Goal: Information Seeking & Learning: Learn about a topic

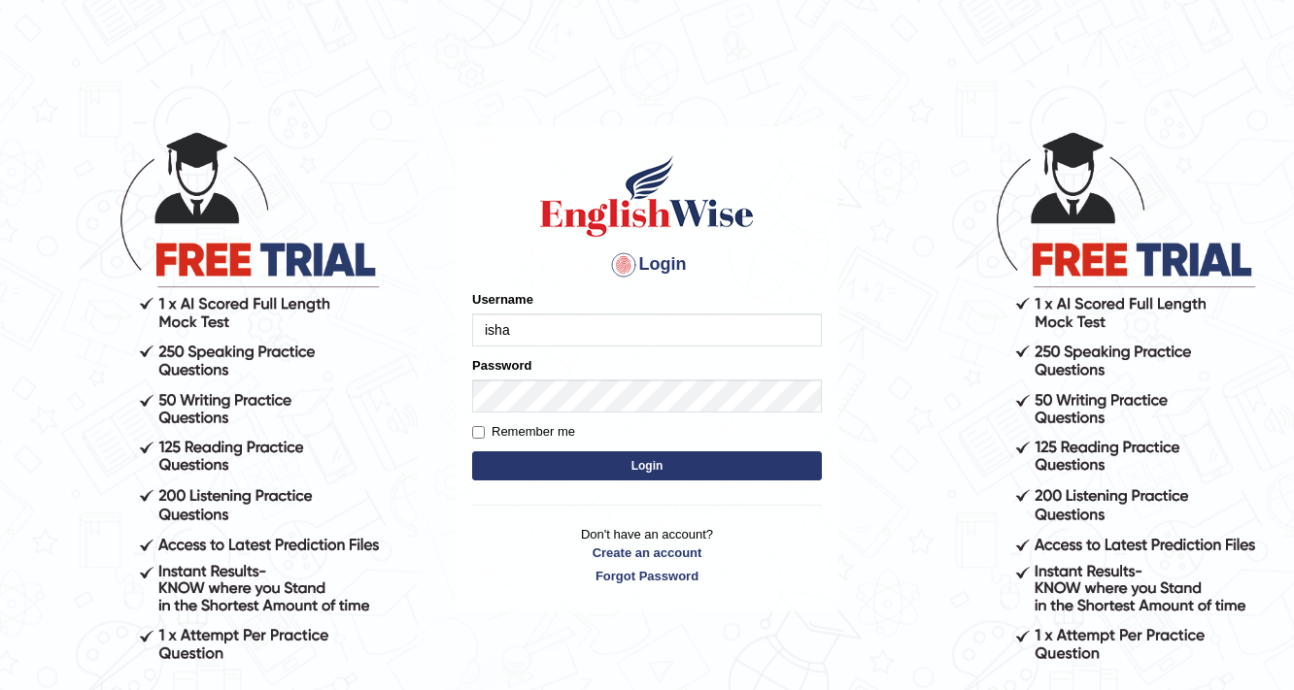
type input "ishamidha46"
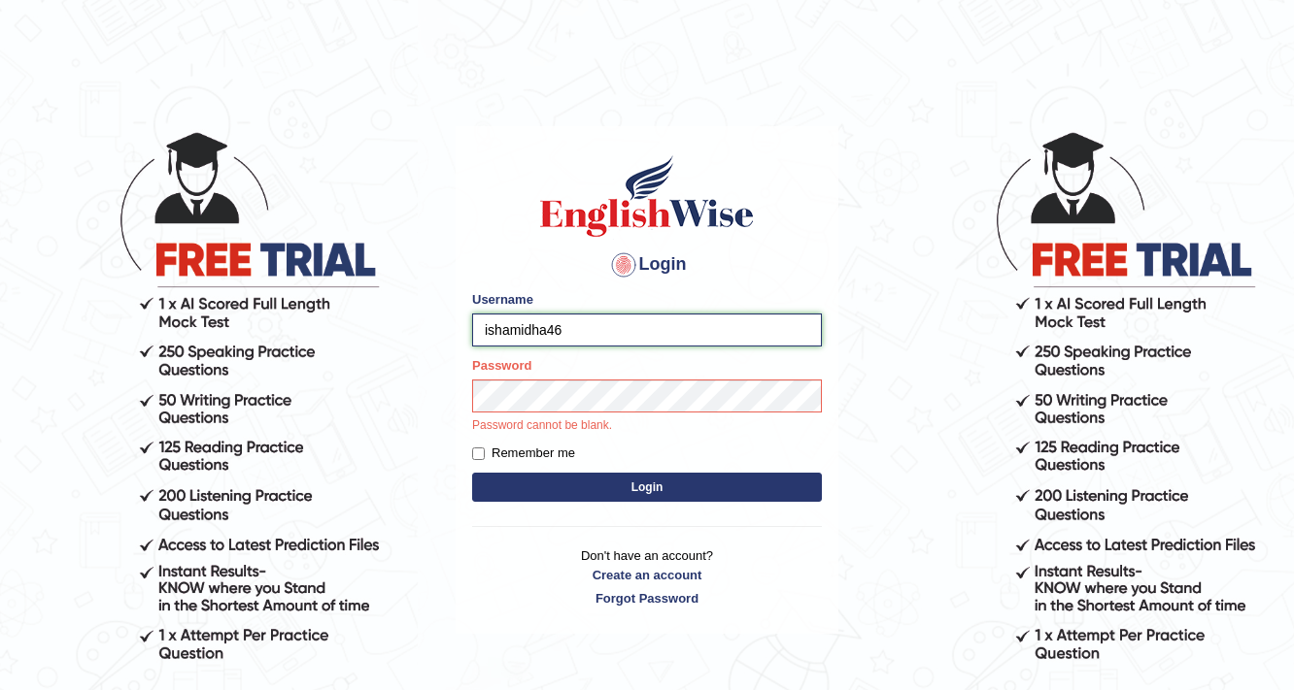
drag, startPoint x: 616, startPoint y: 322, endPoint x: 446, endPoint y: 302, distance: 171.2
click at [446, 302] on body "Login Please fix the following errors: Username ishamidha46 Password Password c…" at bounding box center [647, 410] width 1294 height 690
type input "Amy1976"
drag, startPoint x: 904, startPoint y: 280, endPoint x: 0, endPoint y: 105, distance: 920.9
click at [771, 322] on body "Login Please fix the following errors: Username Amy1976 Password Password canno…" at bounding box center [647, 410] width 1294 height 690
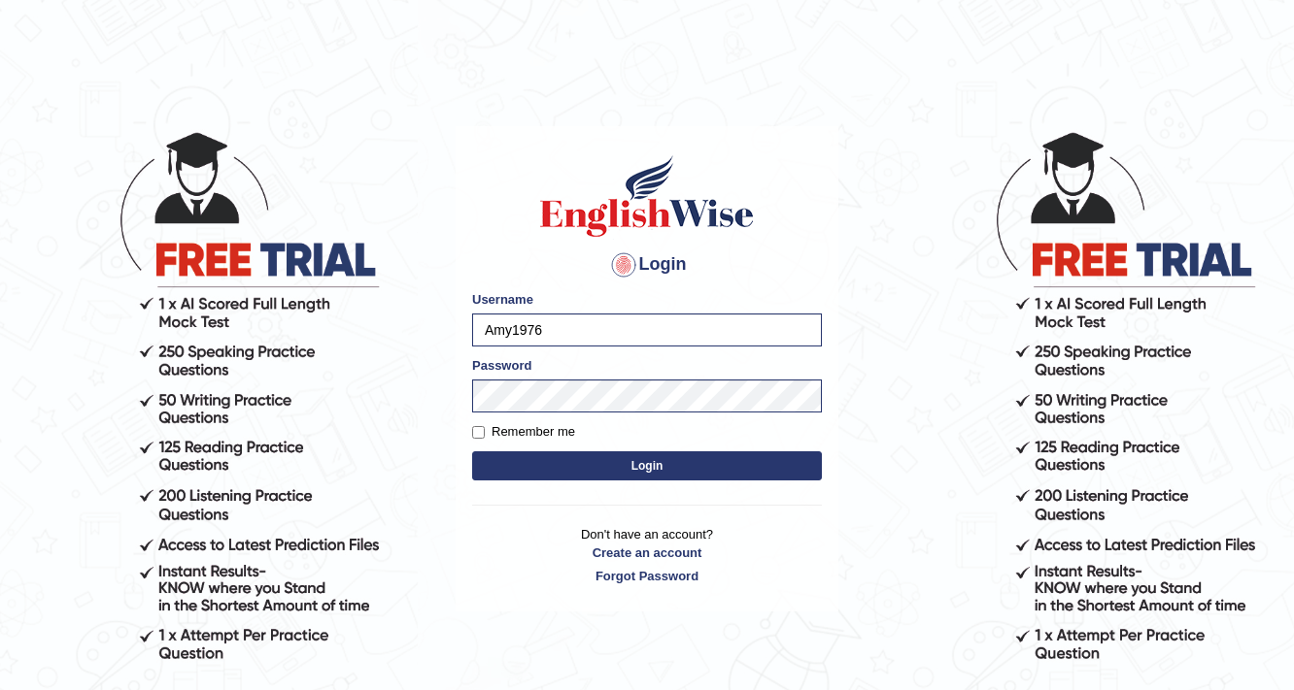
click at [675, 463] on button "Login" at bounding box center [647, 466] width 350 height 29
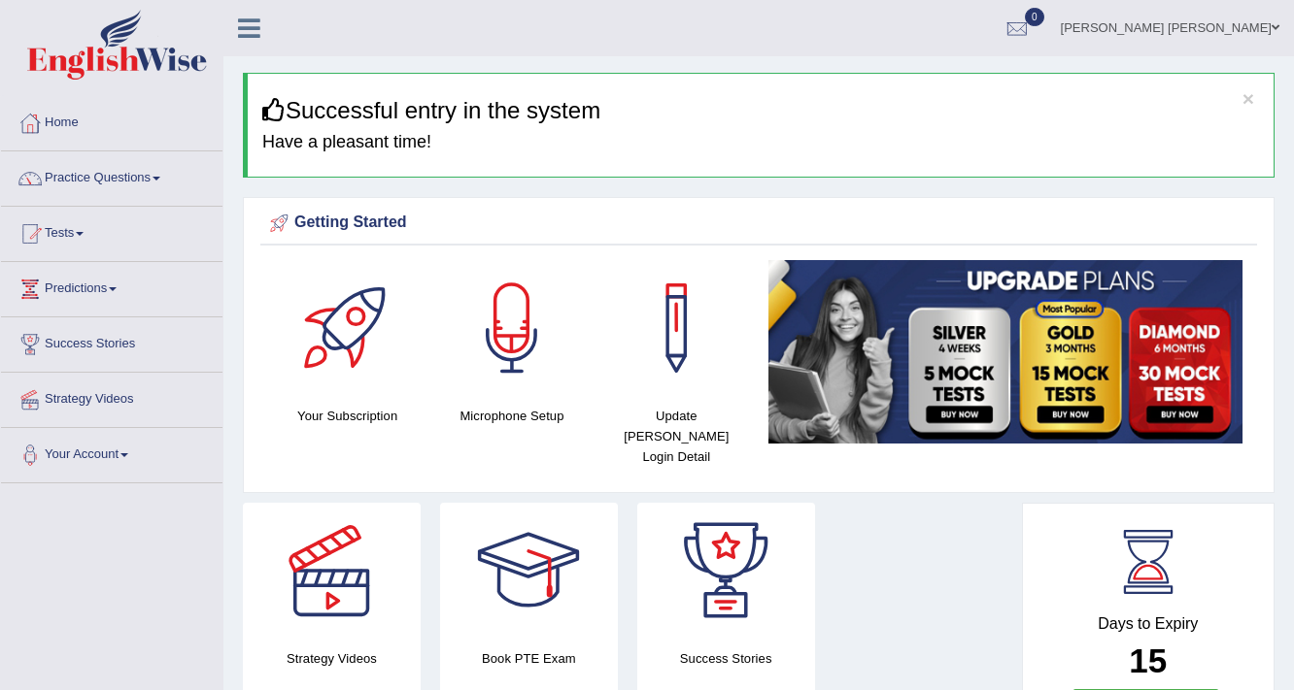
click at [1239, 29] on link "Nguyen Anh Dao Ngo" at bounding box center [1170, 25] width 248 height 51
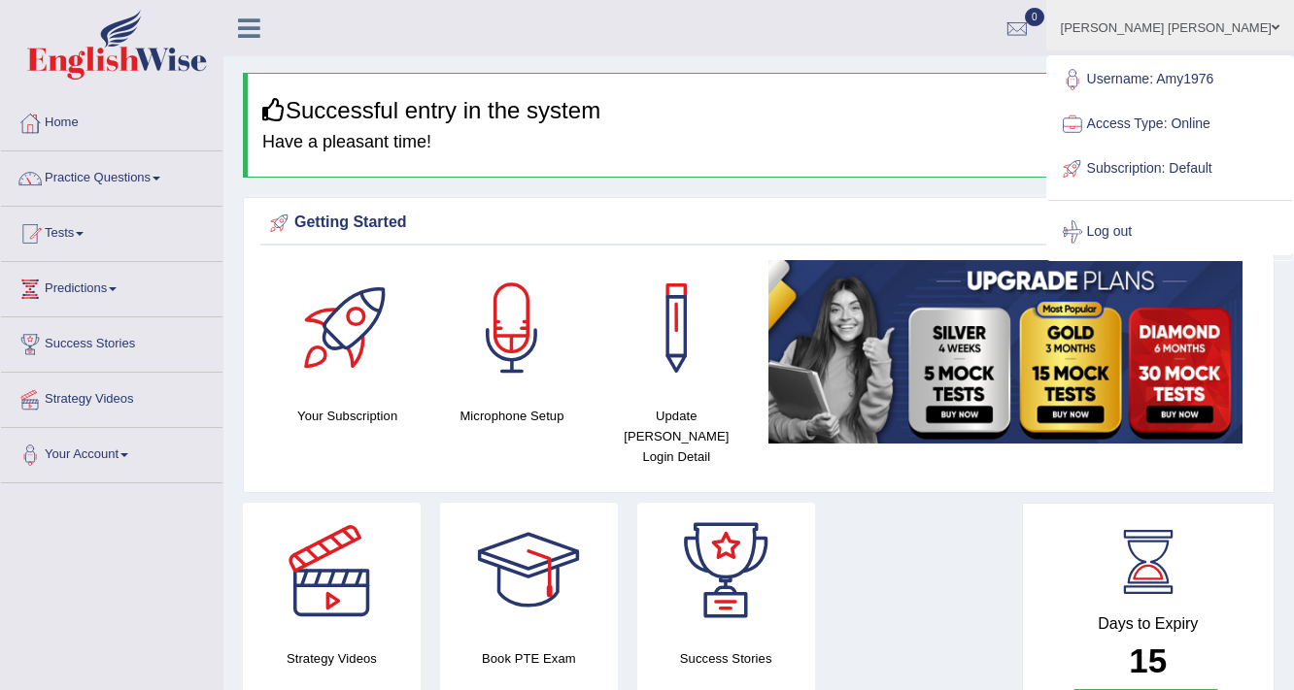
click at [1003, 30] on ul "Nguyen Anh Dao Ngo Toggle navigation Username: Amy1976 Access Type: Online Subs…" at bounding box center [919, 27] width 749 height 55
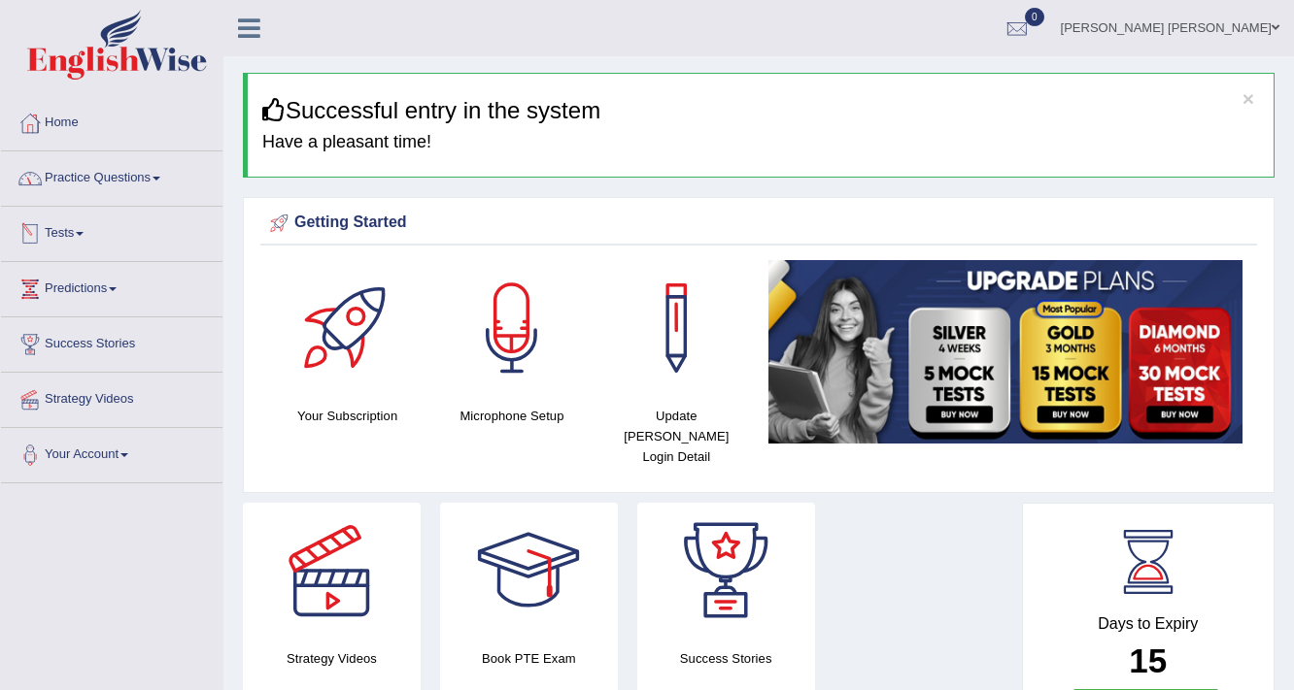
click at [72, 242] on link "Tests" at bounding box center [111, 231] width 221 height 49
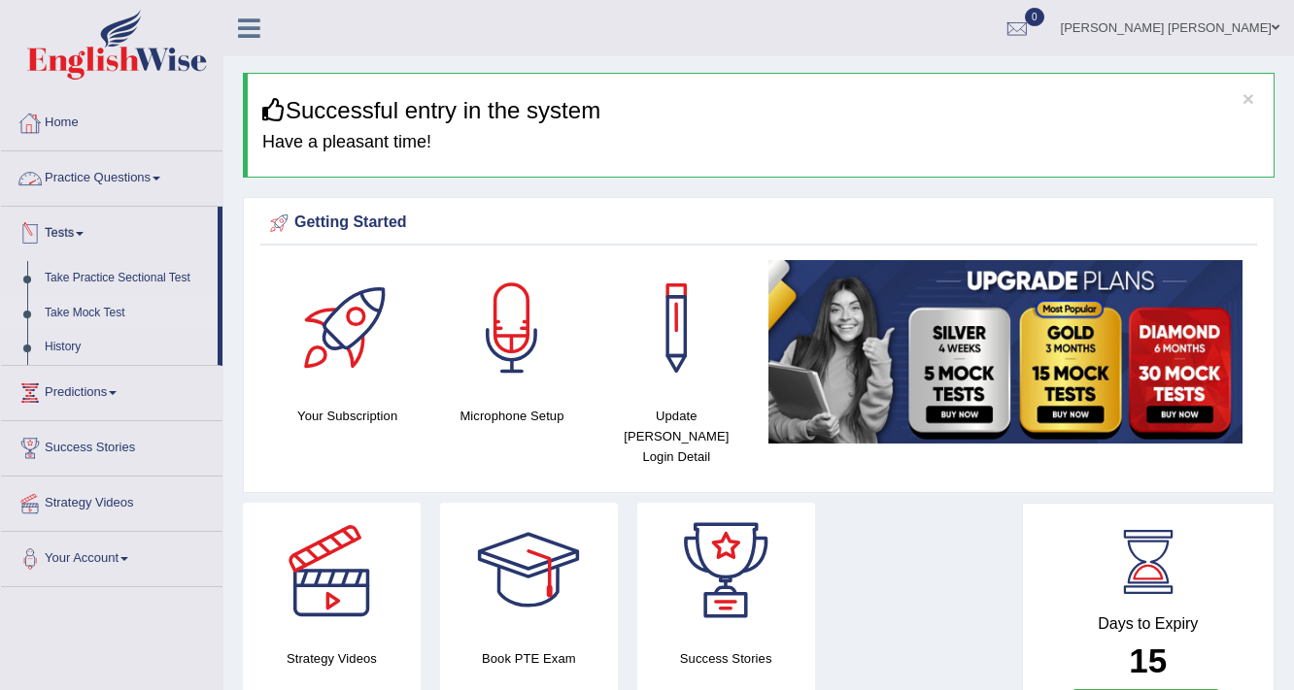
click at [93, 320] on link "Take Mock Test" at bounding box center [127, 313] width 182 height 35
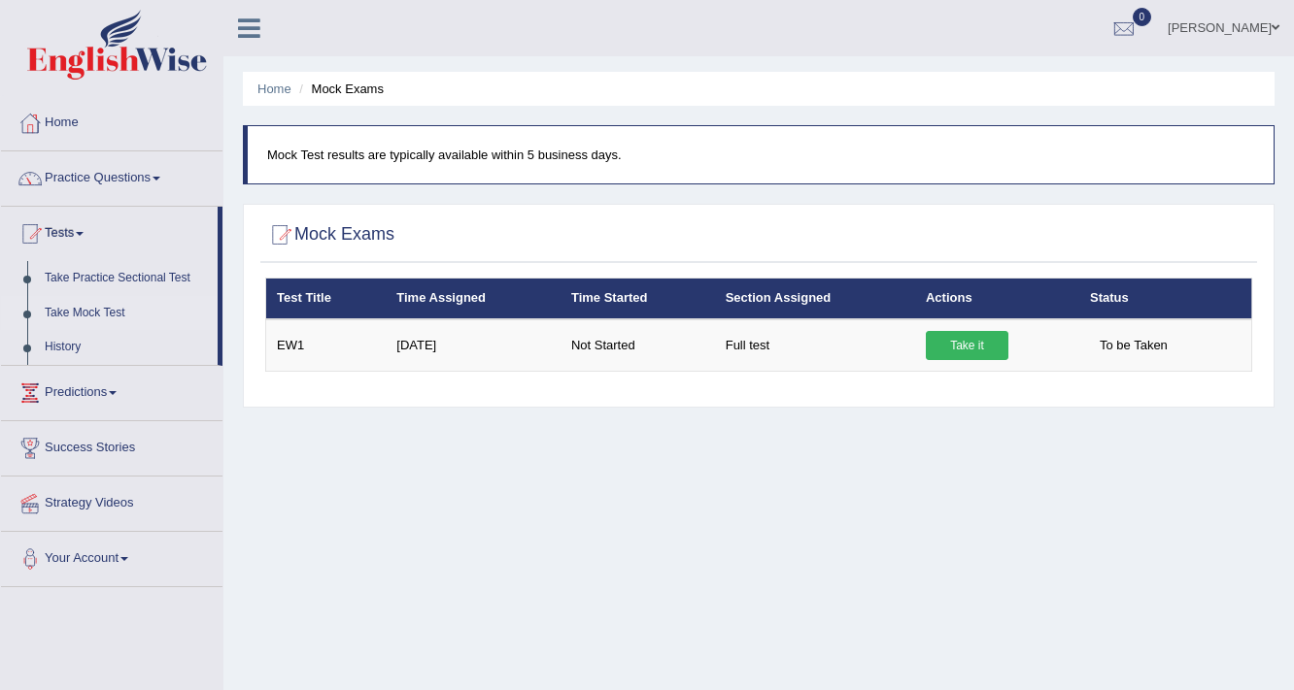
click at [1230, 32] on link "[PERSON_NAME] [PERSON_NAME]" at bounding box center [1223, 25] width 141 height 51
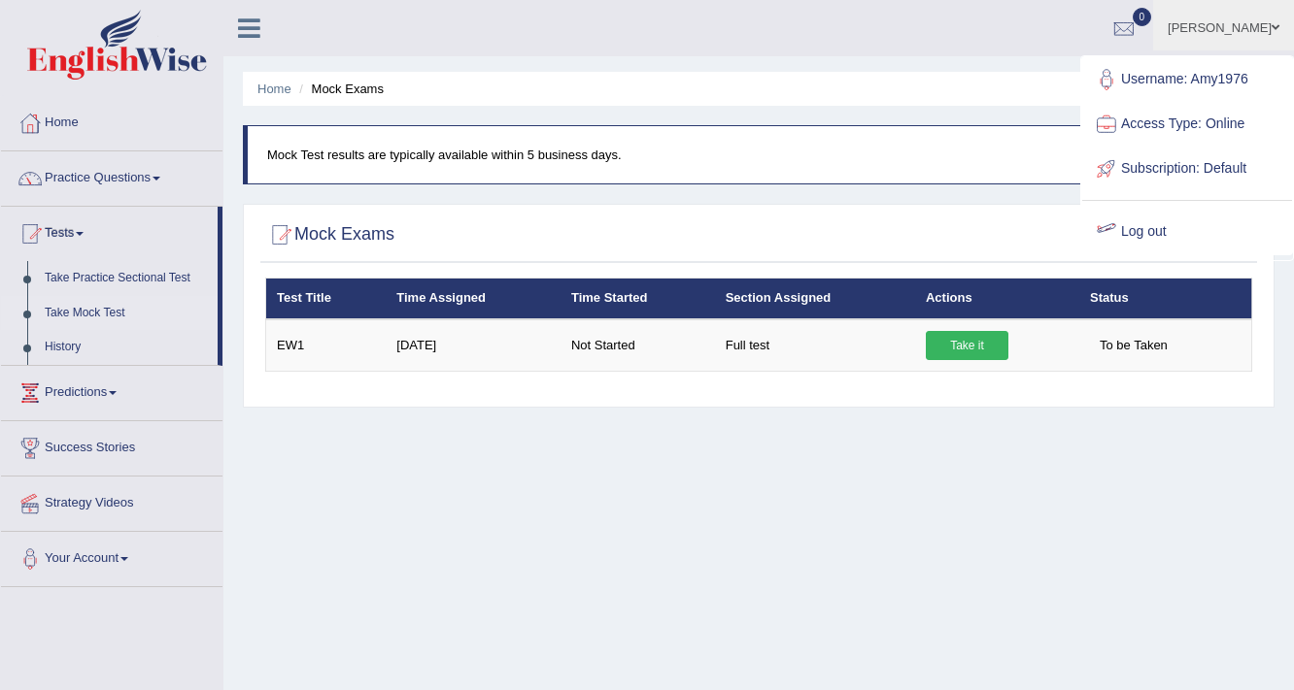
click at [877, 431] on div "Home Mock Exams Mock Test results are typically available within 5 business day…" at bounding box center [758, 485] width 1070 height 971
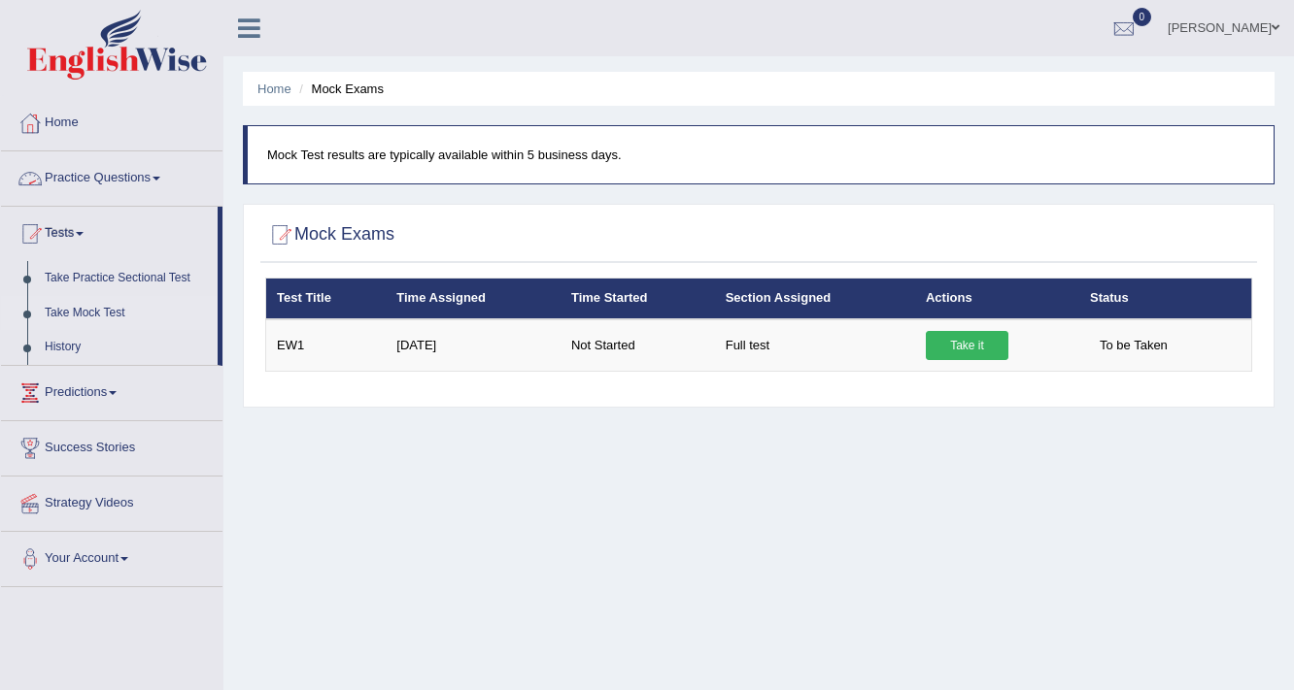
click at [1244, 43] on link "Nguyen Anh Dao Ngo" at bounding box center [1223, 25] width 141 height 51
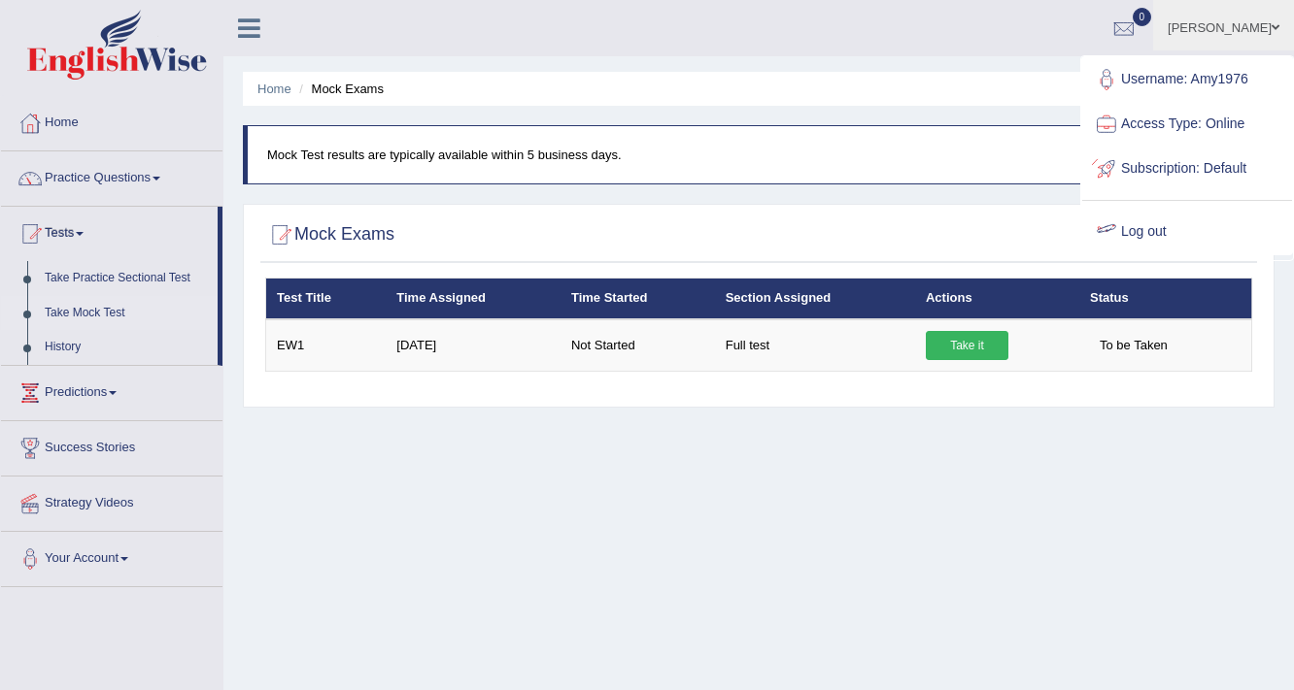
click at [1155, 230] on link "Log out" at bounding box center [1187, 232] width 210 height 45
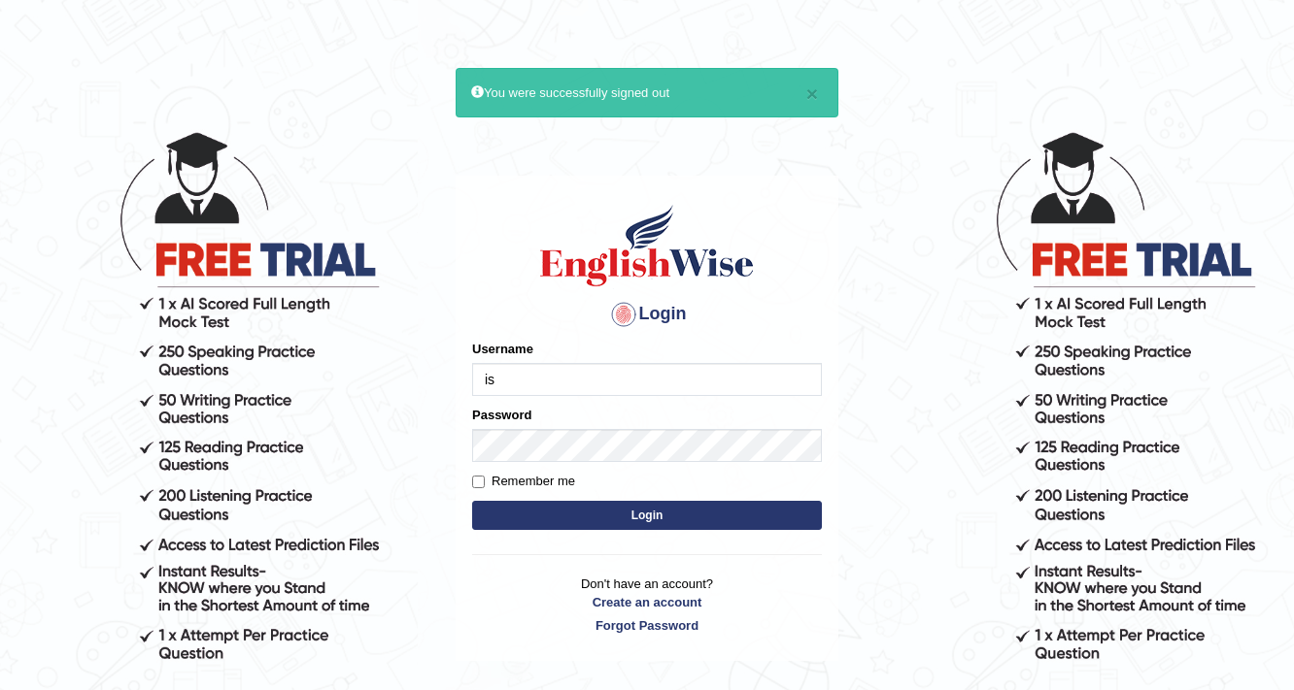
type input "ishamidha46"
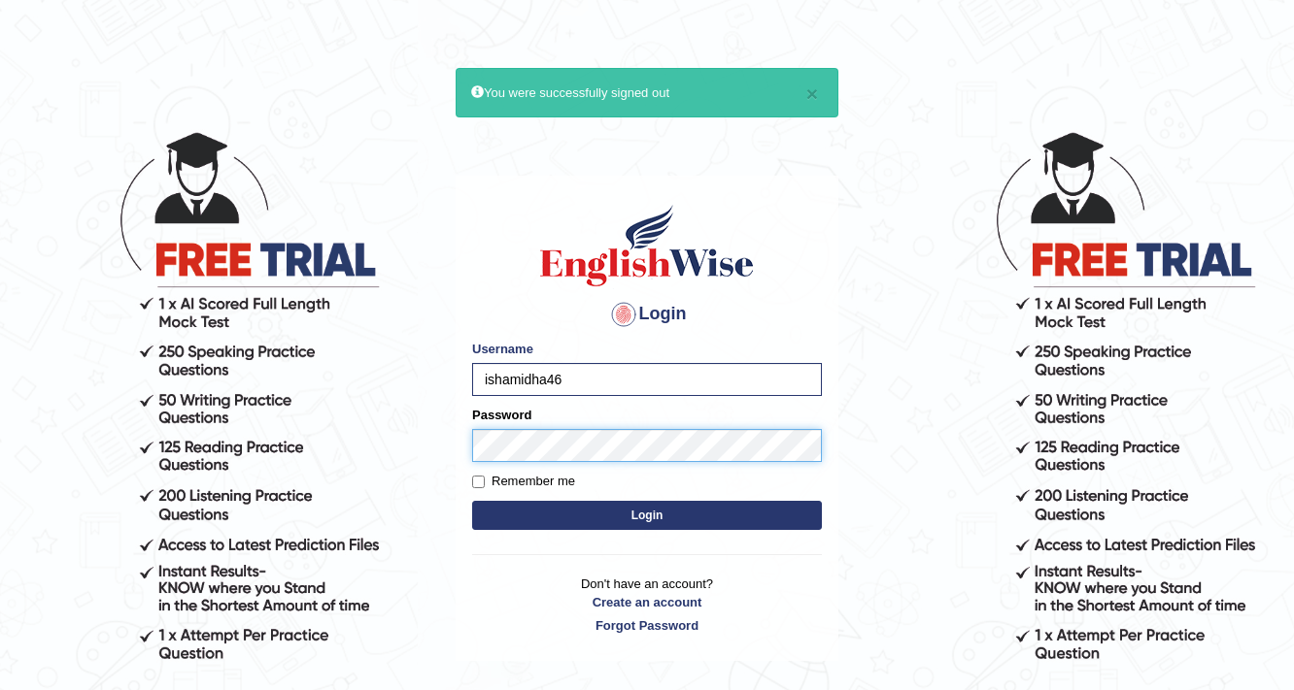
click at [472, 501] on button "Login" at bounding box center [647, 515] width 350 height 29
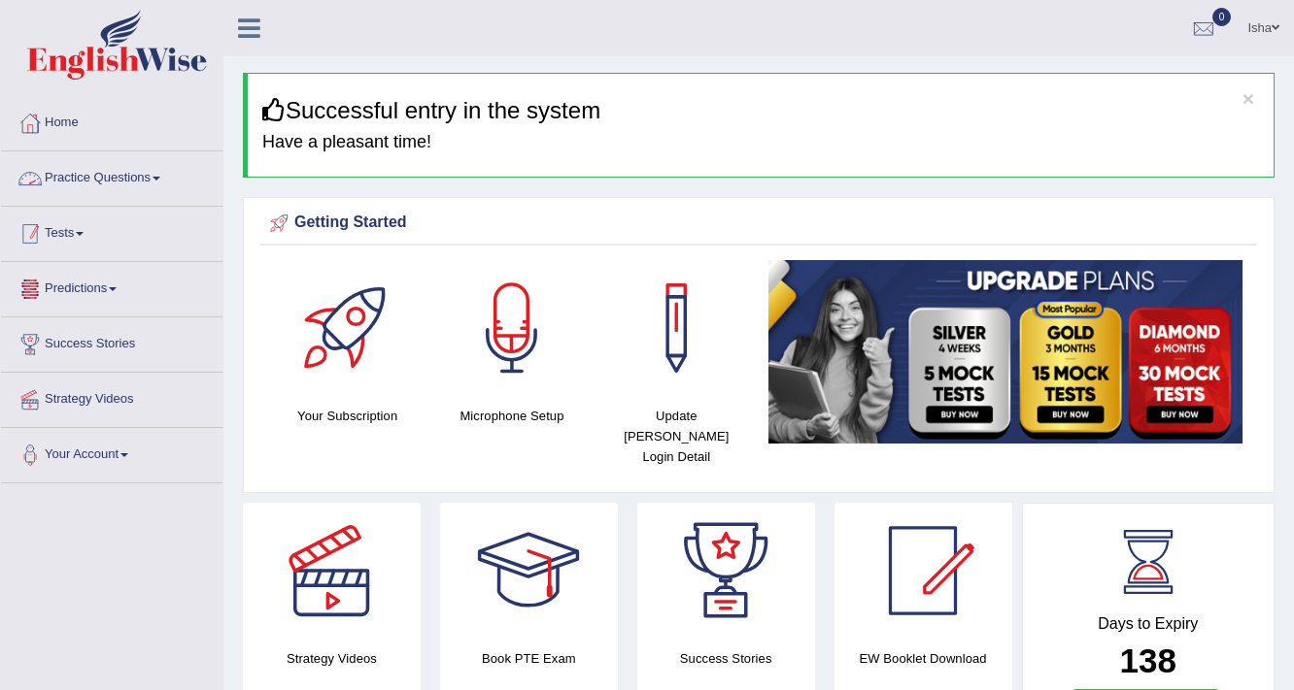
click at [68, 241] on link "Tests" at bounding box center [111, 231] width 221 height 49
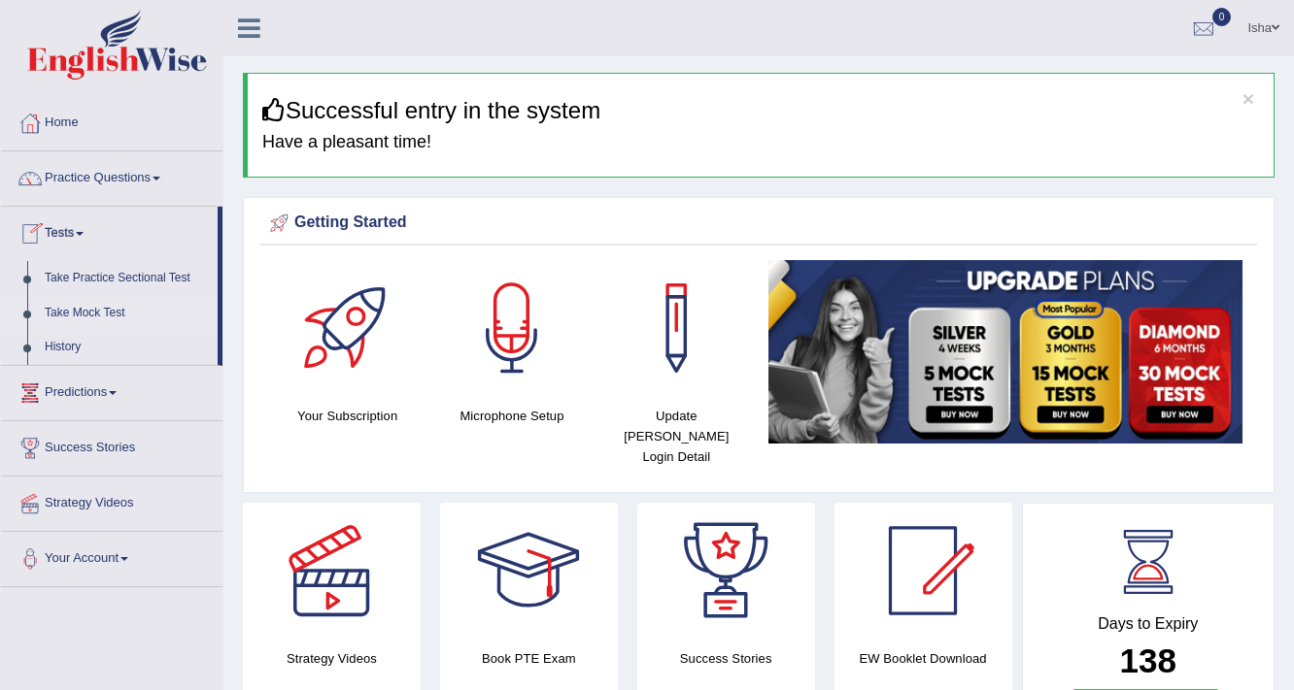
click at [93, 312] on link "Take Mock Test" at bounding box center [127, 313] width 182 height 35
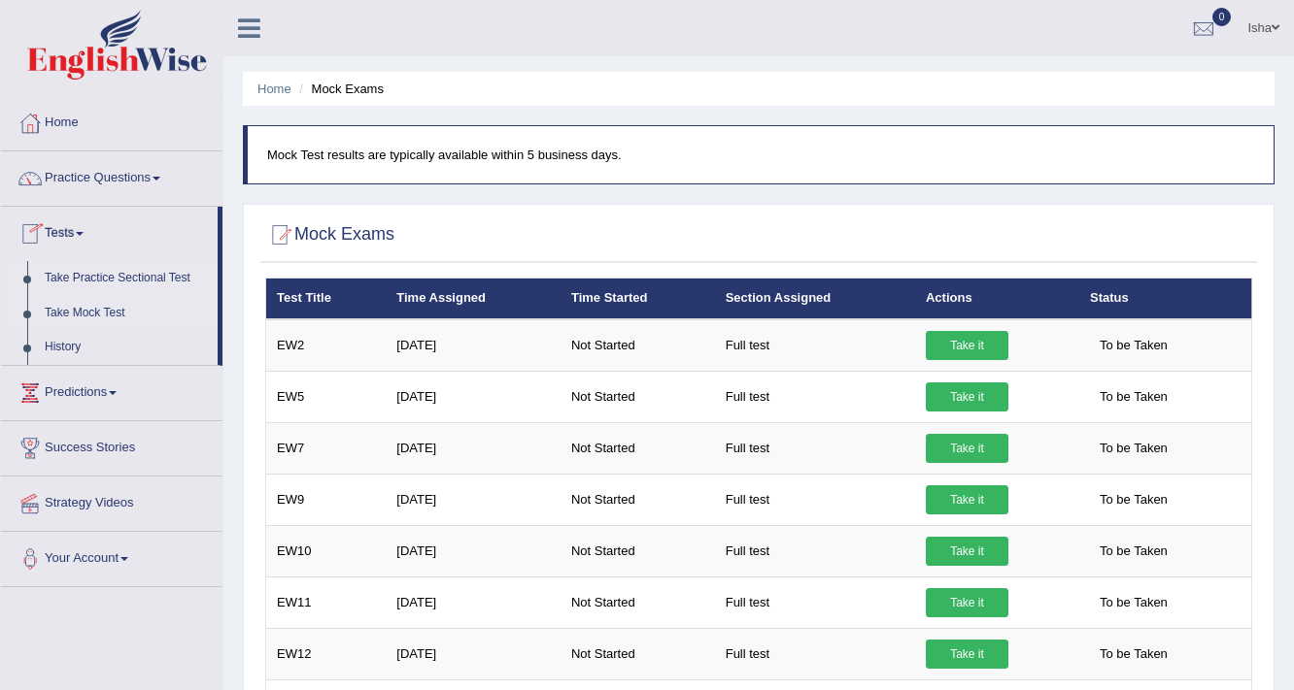
click at [64, 275] on link "Take Practice Sectional Test" at bounding box center [127, 278] width 182 height 35
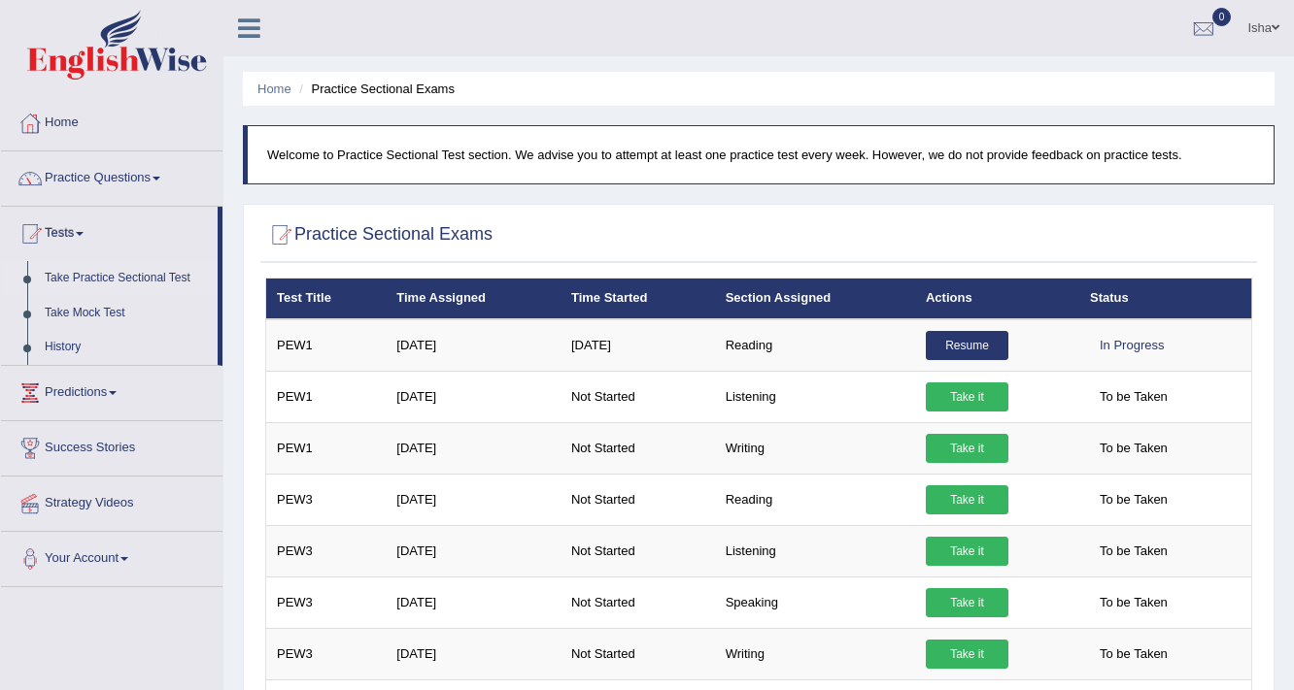
click at [1277, 26] on span at bounding box center [1275, 27] width 8 height 13
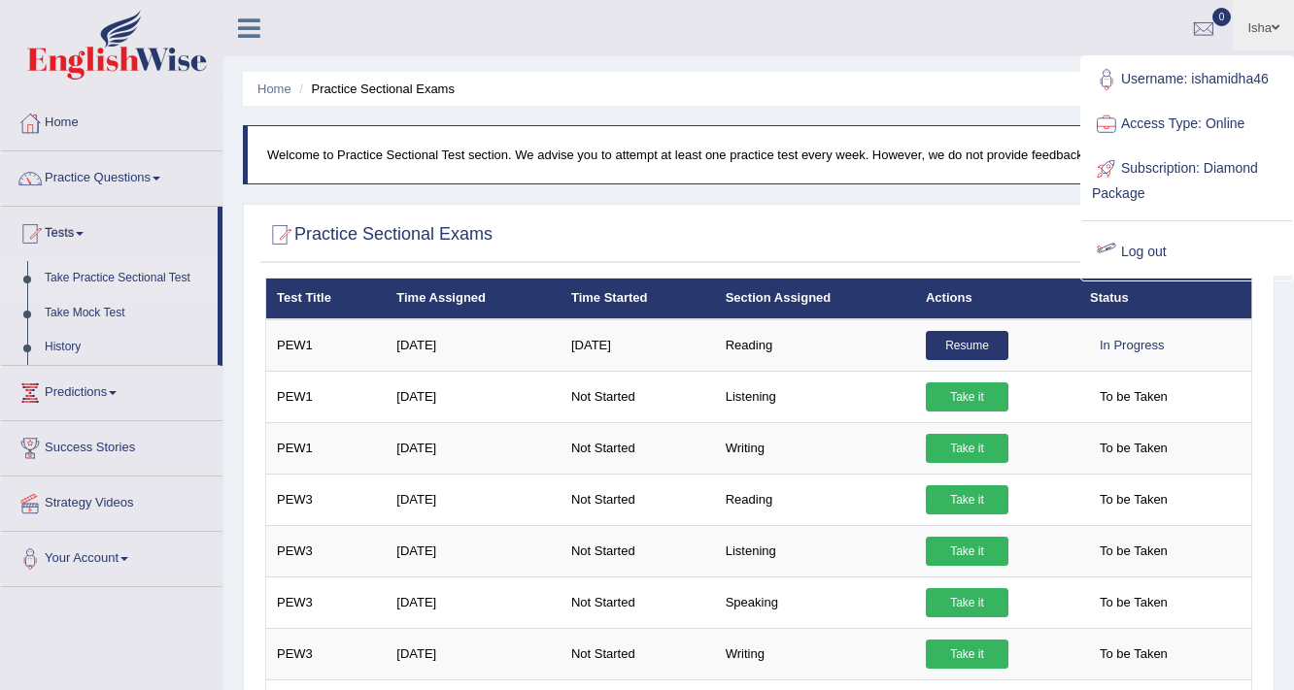
click at [1156, 235] on link "Log out" at bounding box center [1187, 252] width 210 height 45
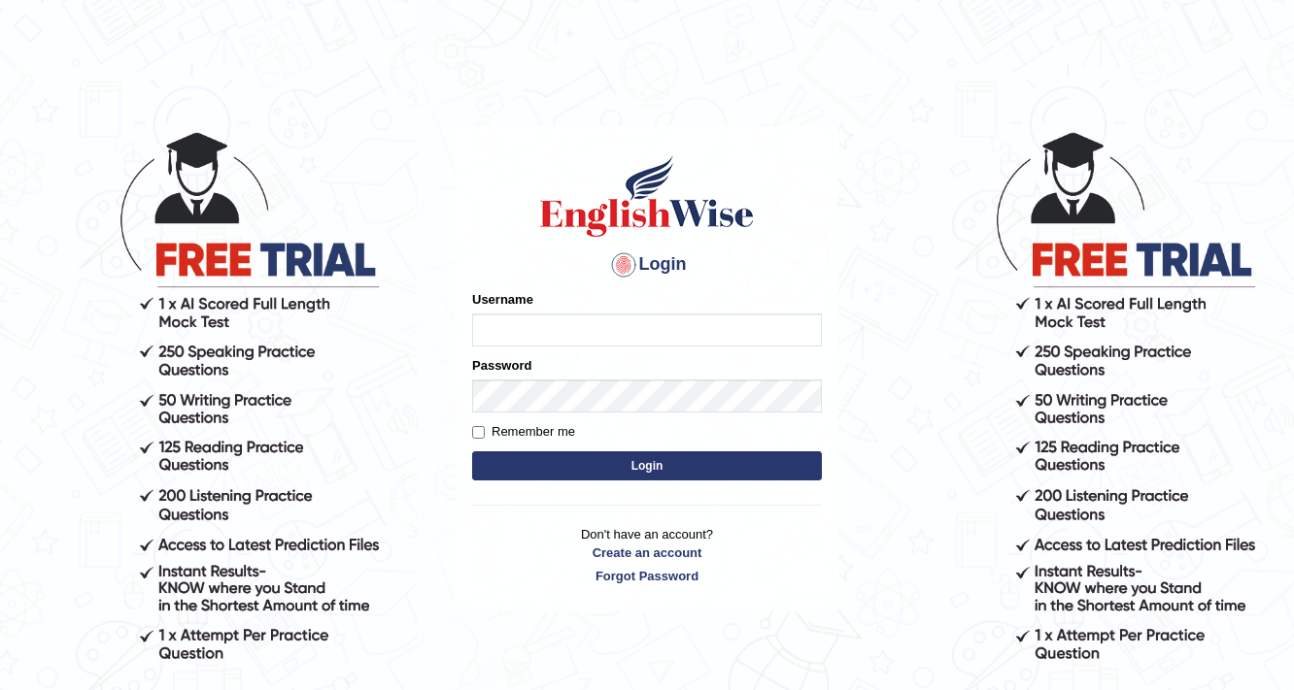
click at [870, 269] on body "Login Please fix the following errors: Username Password Remember me Login Don'…" at bounding box center [647, 410] width 1294 height 690
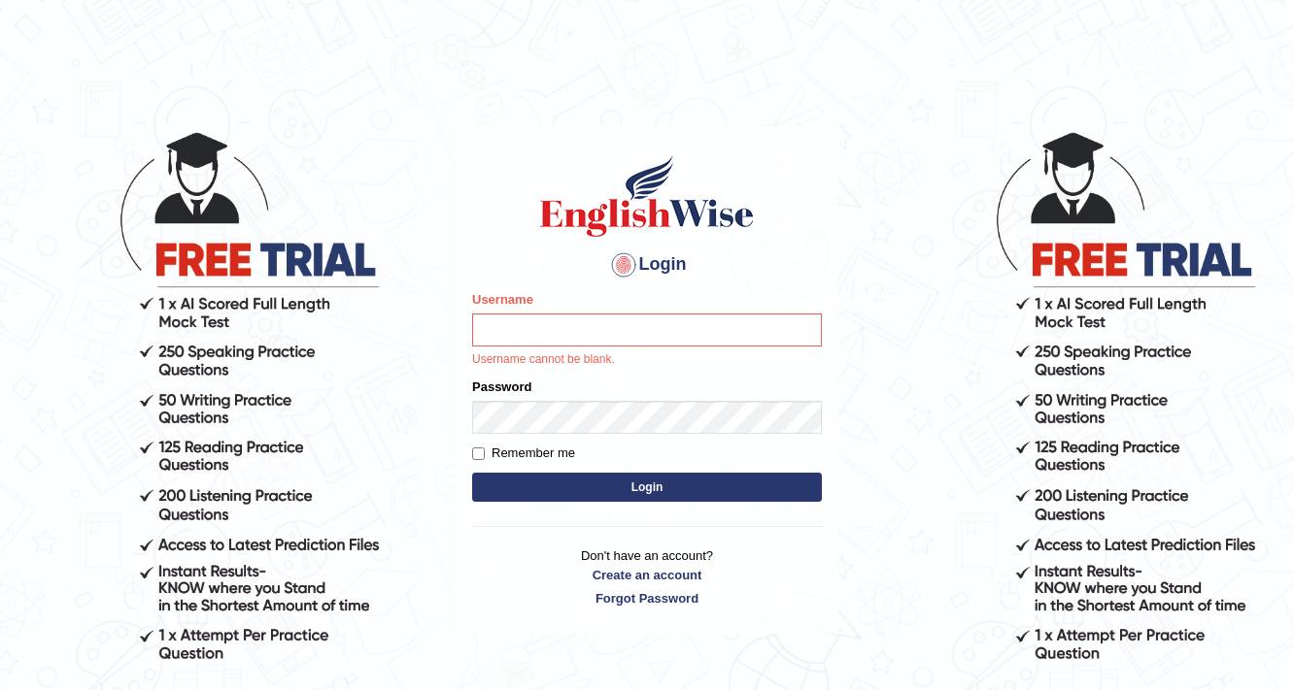
click at [944, 278] on body "Login Please fix the following errors: Username Username cannot be blank. Passw…" at bounding box center [647, 410] width 1294 height 690
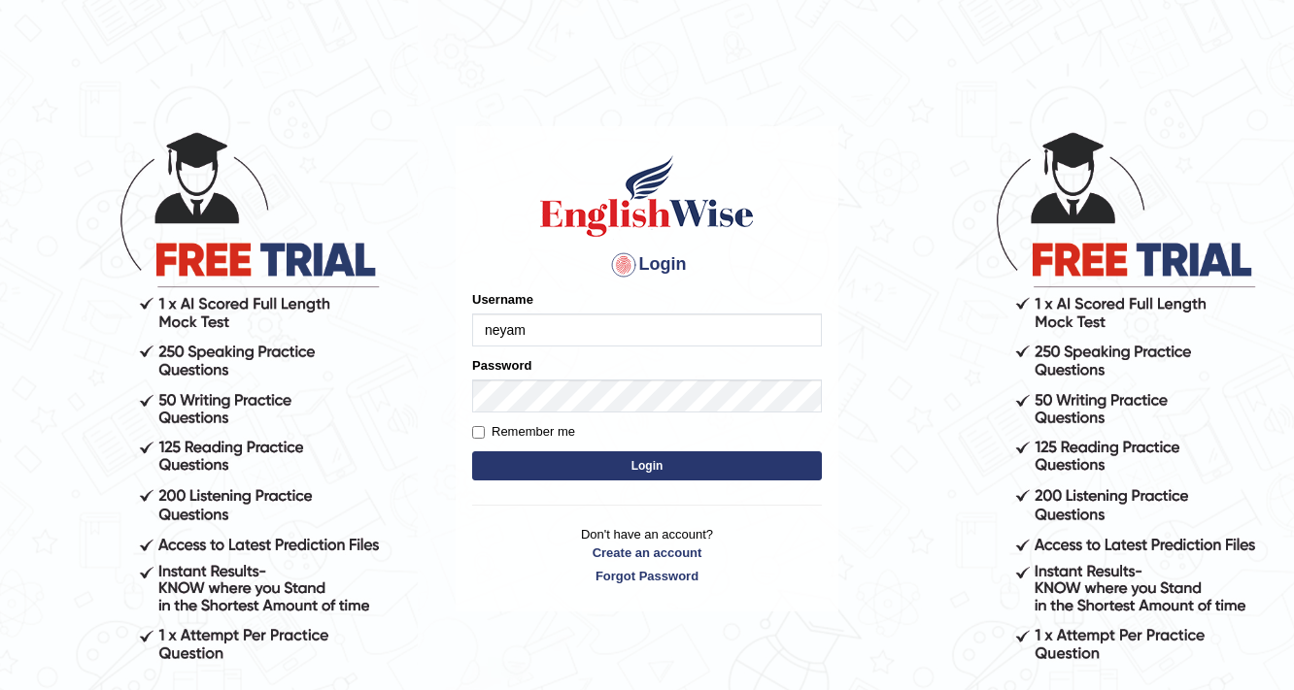
type input "neyam"
click at [667, 458] on button "Login" at bounding box center [647, 466] width 350 height 29
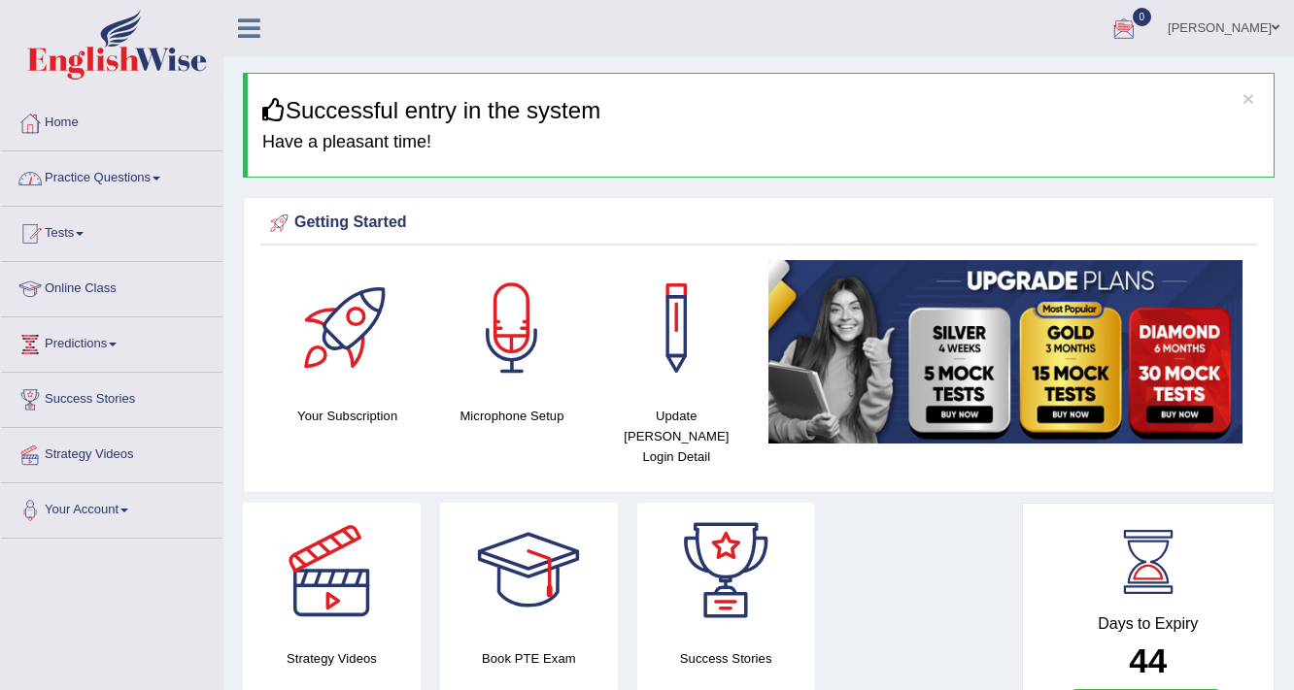
click at [145, 171] on link "Practice Questions" at bounding box center [111, 176] width 221 height 49
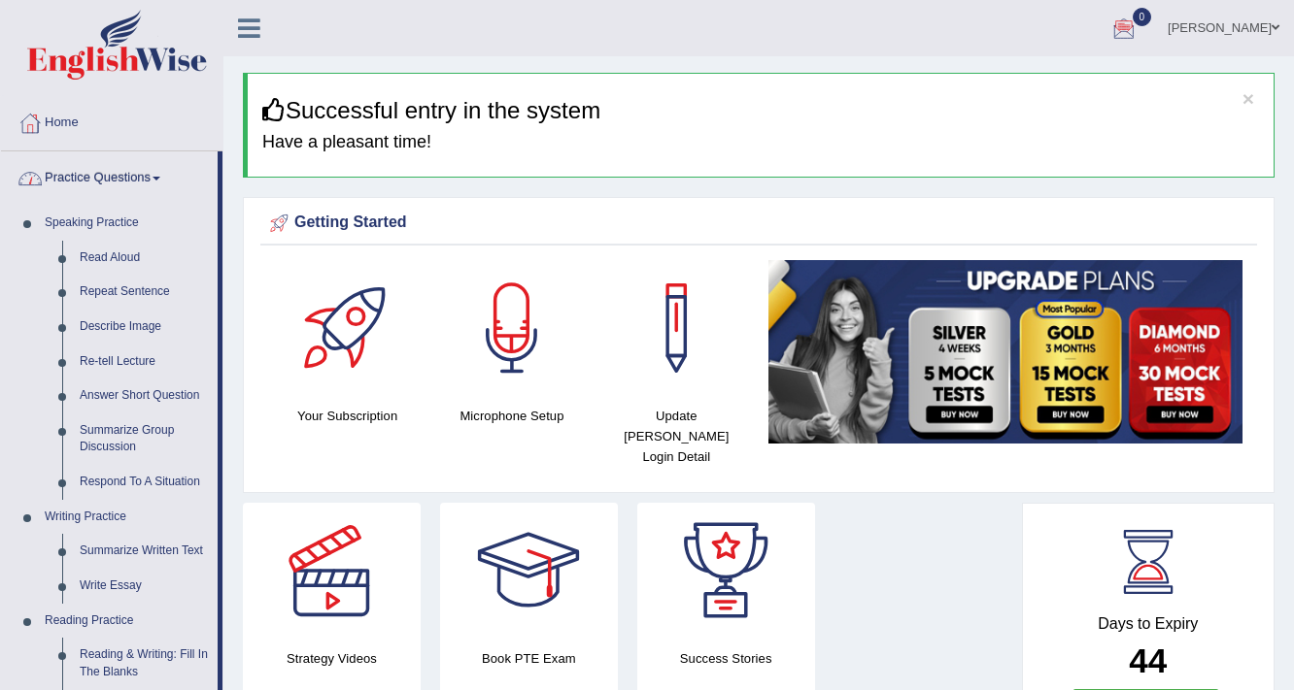
click at [144, 178] on link "Practice Questions" at bounding box center [109, 176] width 217 height 49
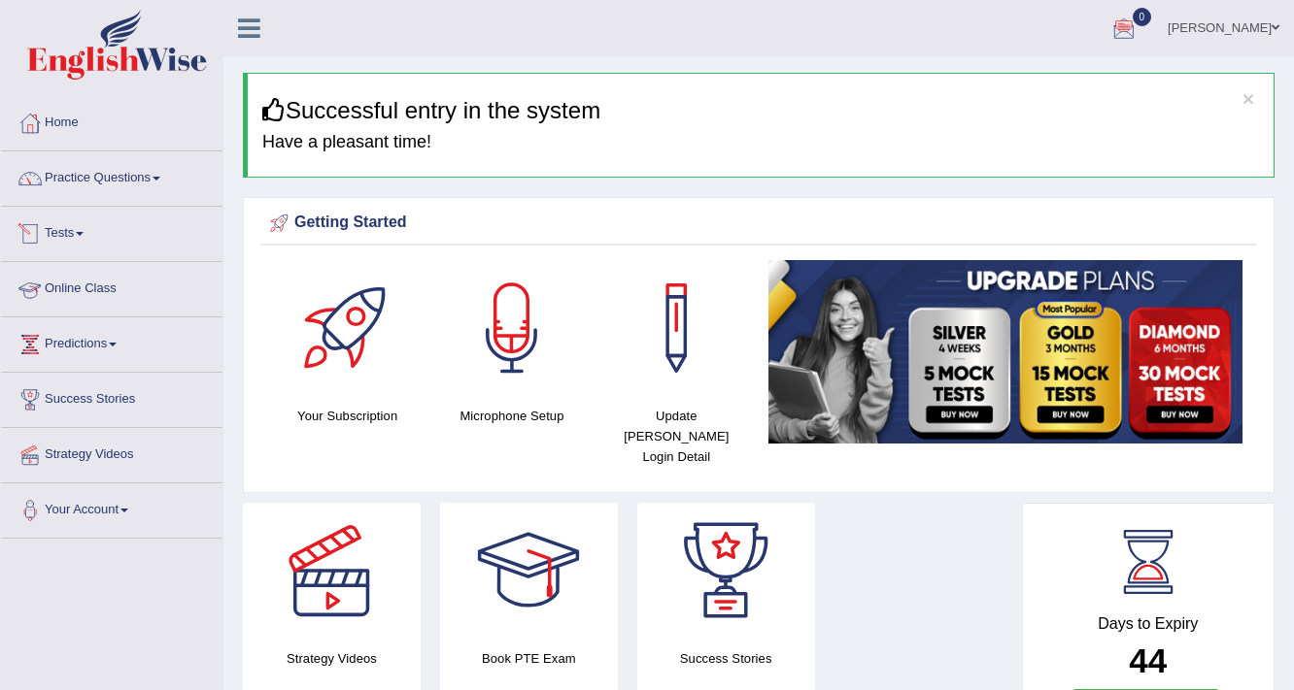
click at [82, 234] on link "Tests" at bounding box center [111, 231] width 221 height 49
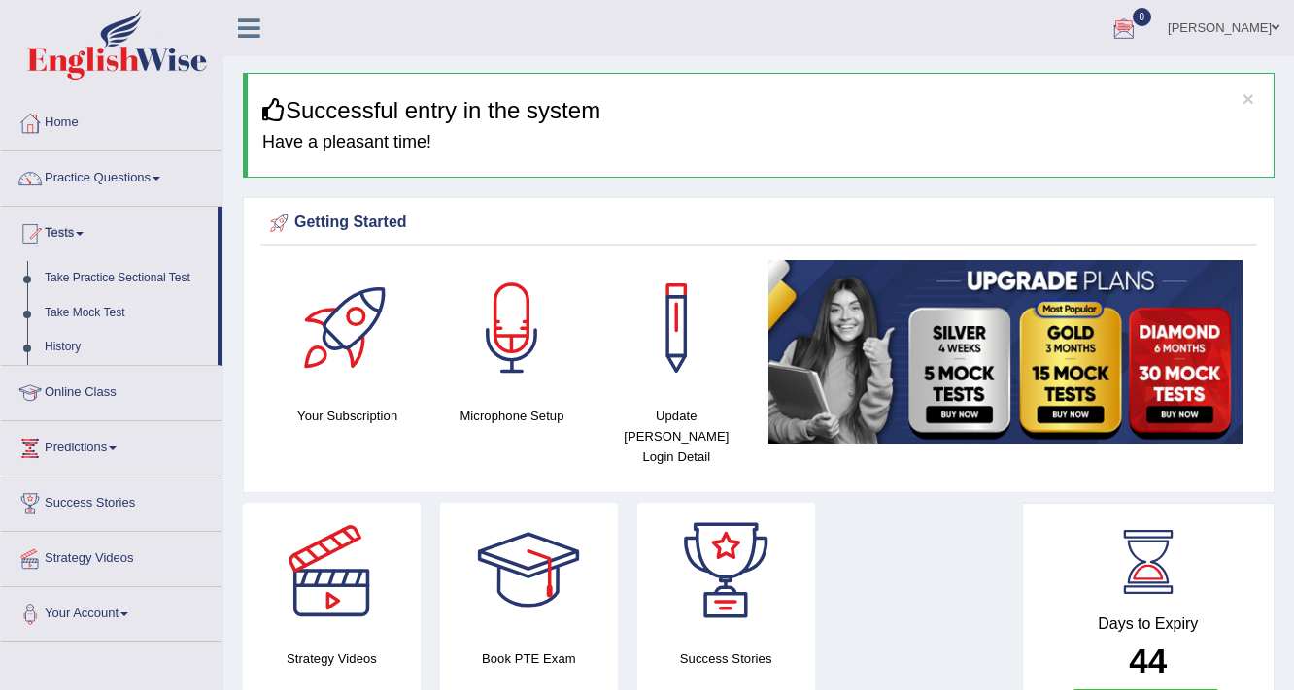
click at [72, 309] on link "Take Mock Test" at bounding box center [127, 313] width 182 height 35
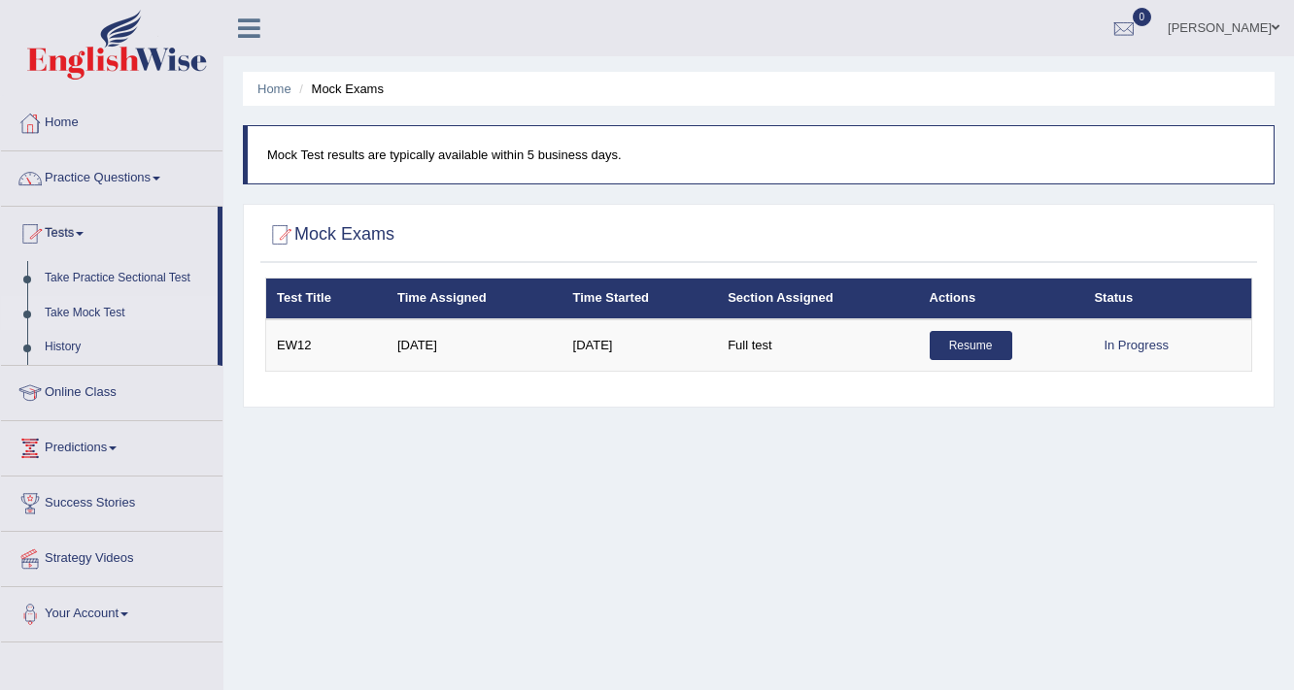
click at [120, 167] on link "Practice Questions" at bounding box center [111, 176] width 221 height 49
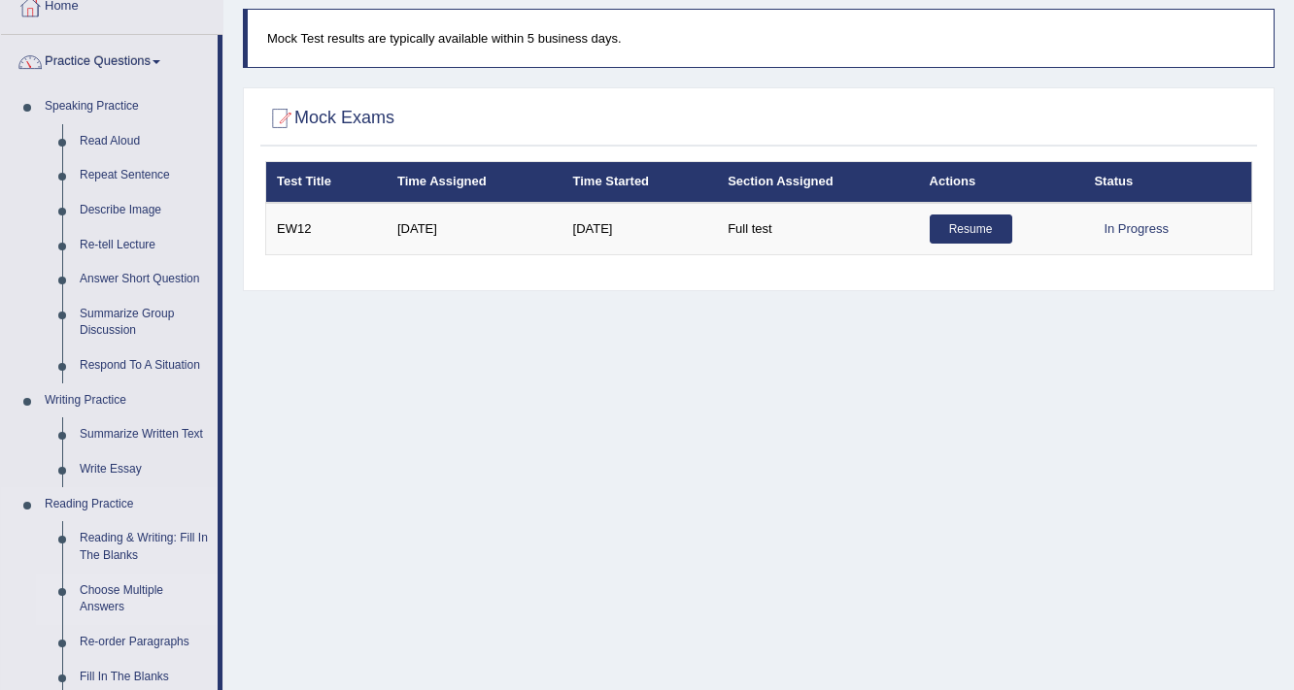
scroll to position [388, 0]
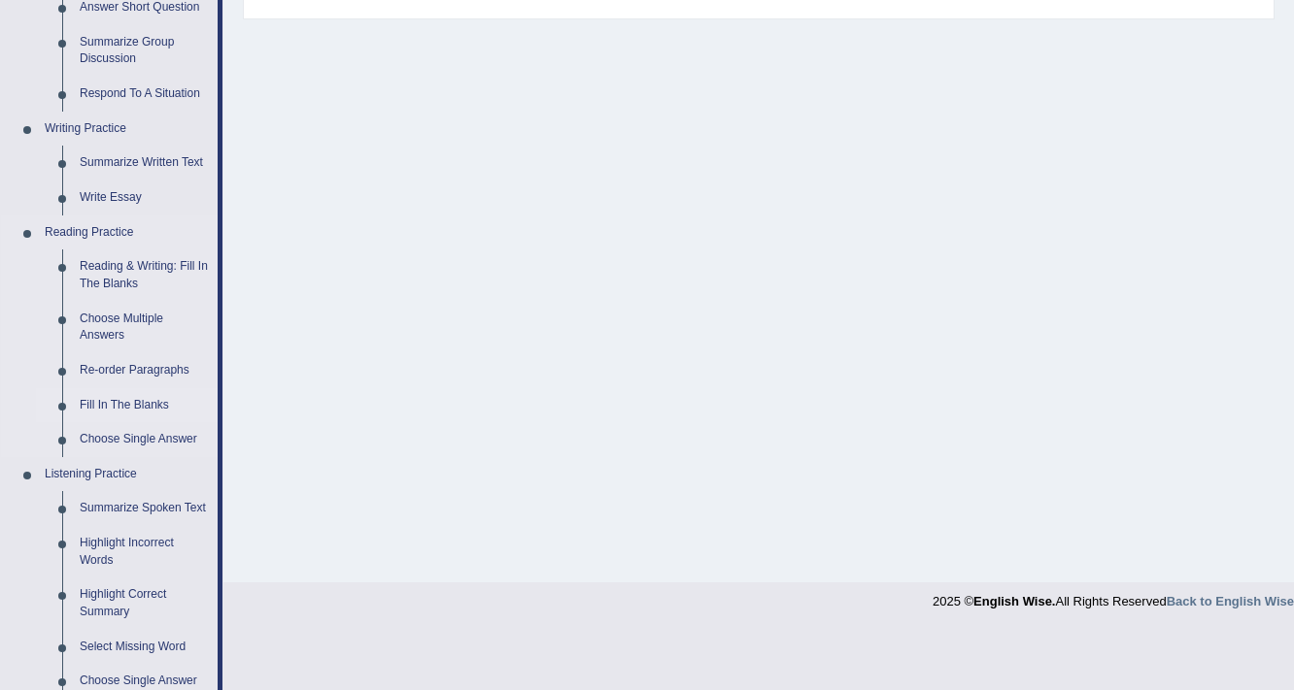
click at [85, 398] on link "Fill In The Blanks" at bounding box center [144, 405] width 147 height 35
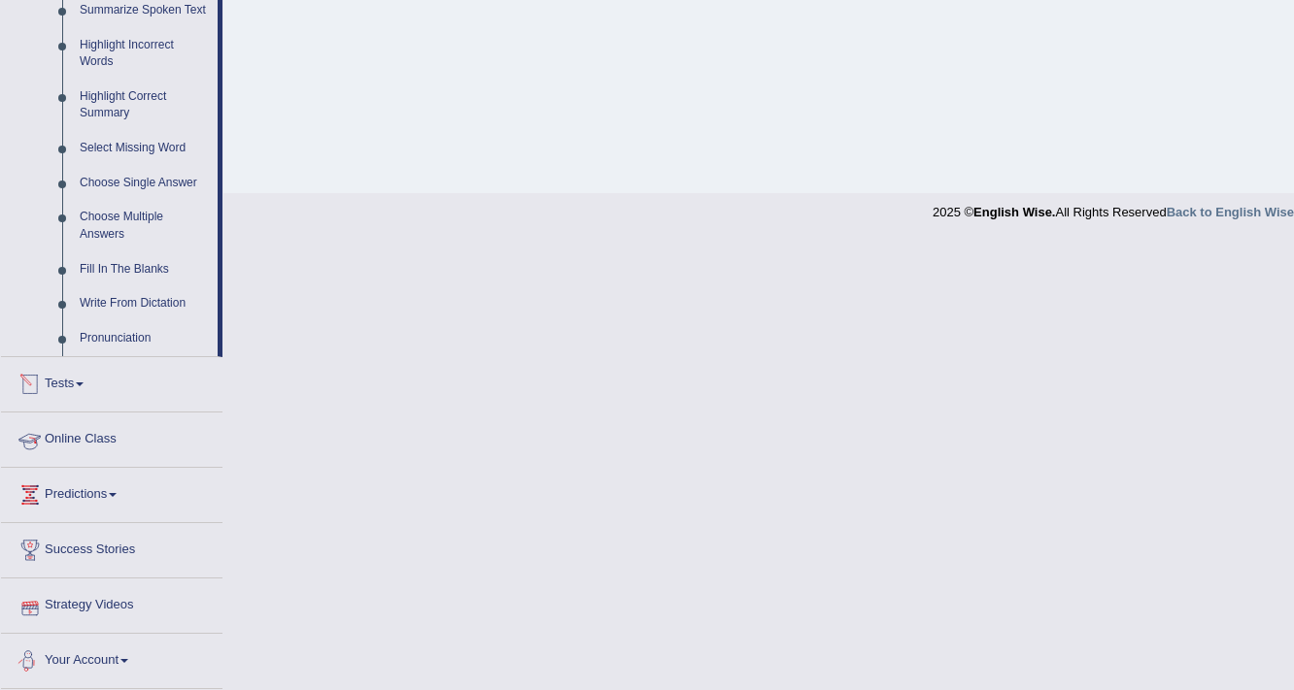
scroll to position [688, 0]
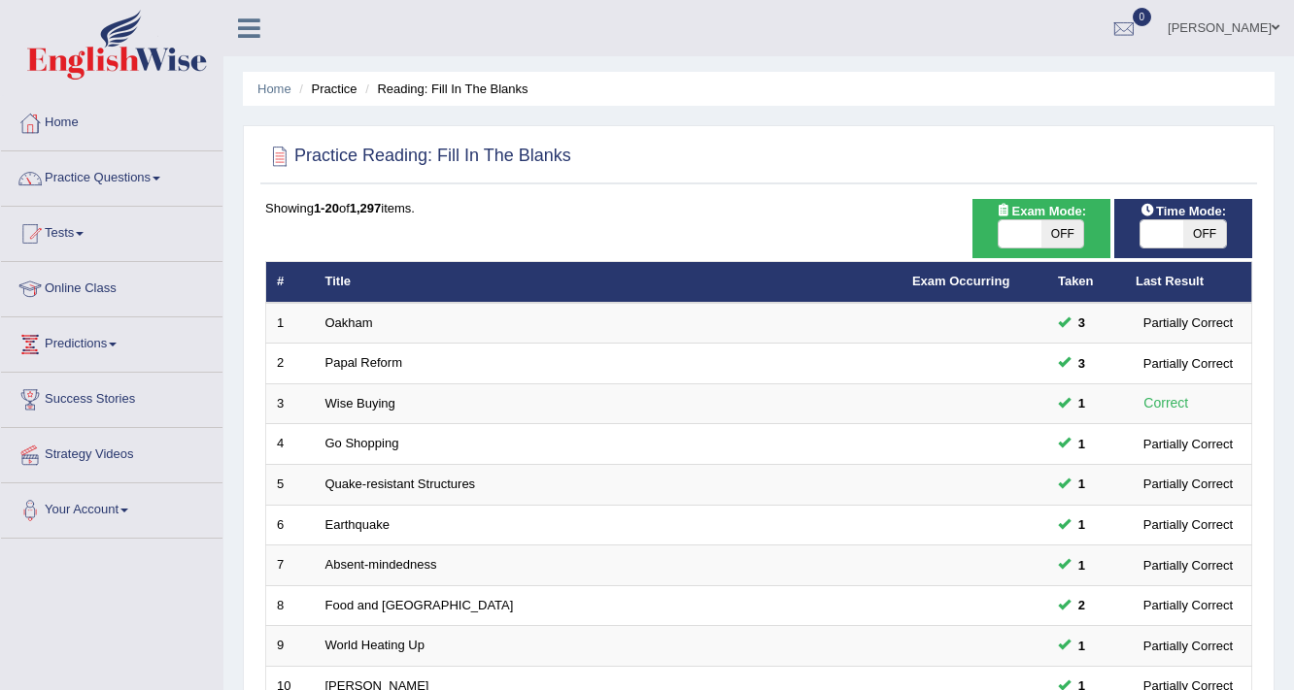
click at [1046, 228] on span "OFF" at bounding box center [1062, 233] width 43 height 27
checkbox input "true"
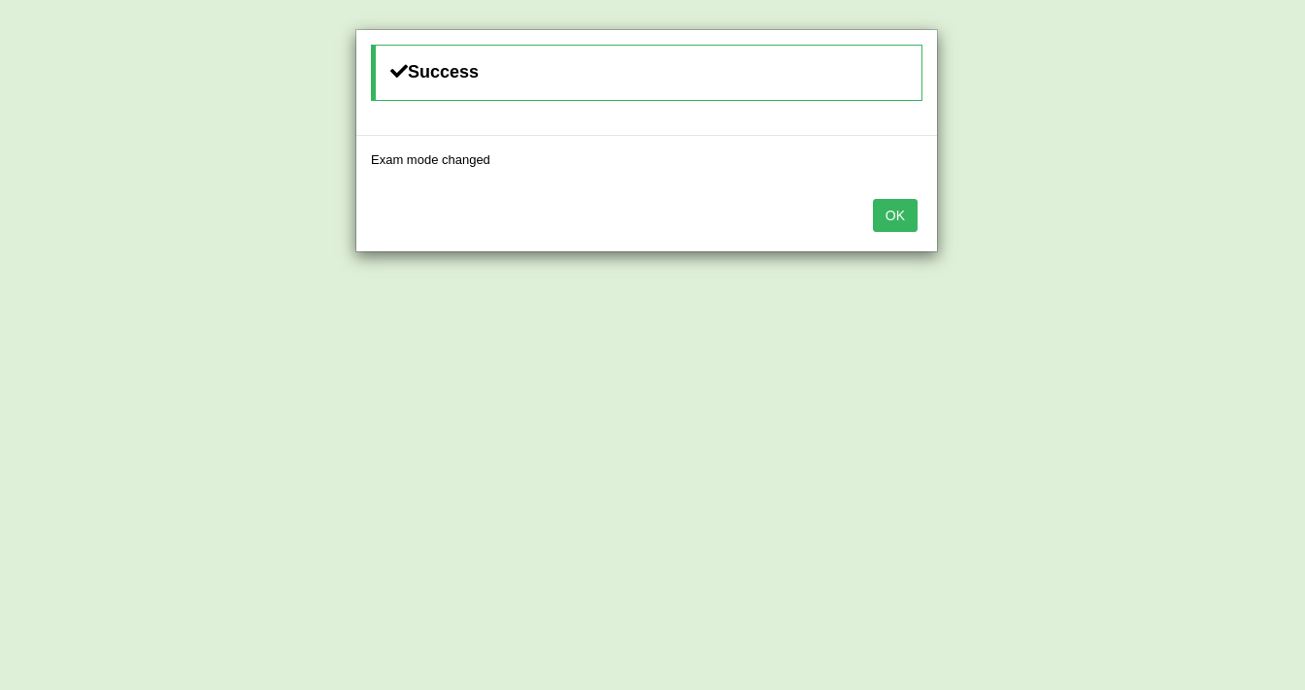
click at [901, 214] on button "OK" at bounding box center [895, 215] width 45 height 33
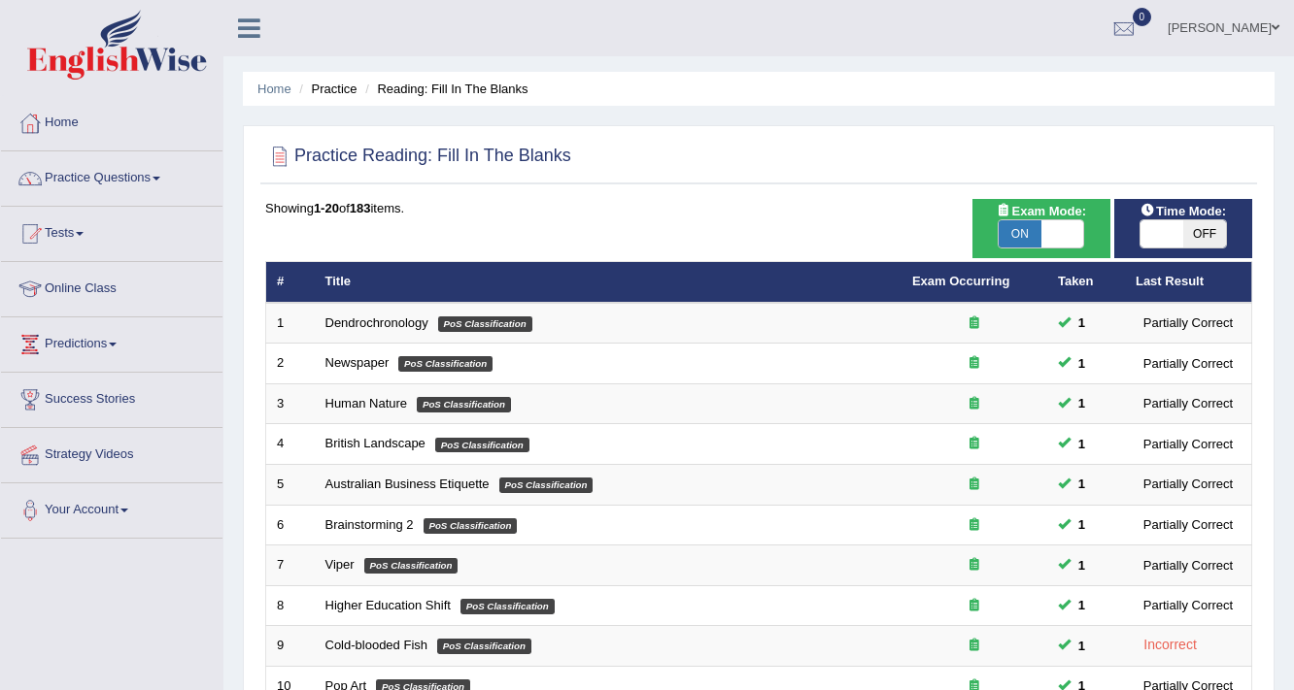
click at [1208, 234] on span "OFF" at bounding box center [1204, 233] width 43 height 27
checkbox input "true"
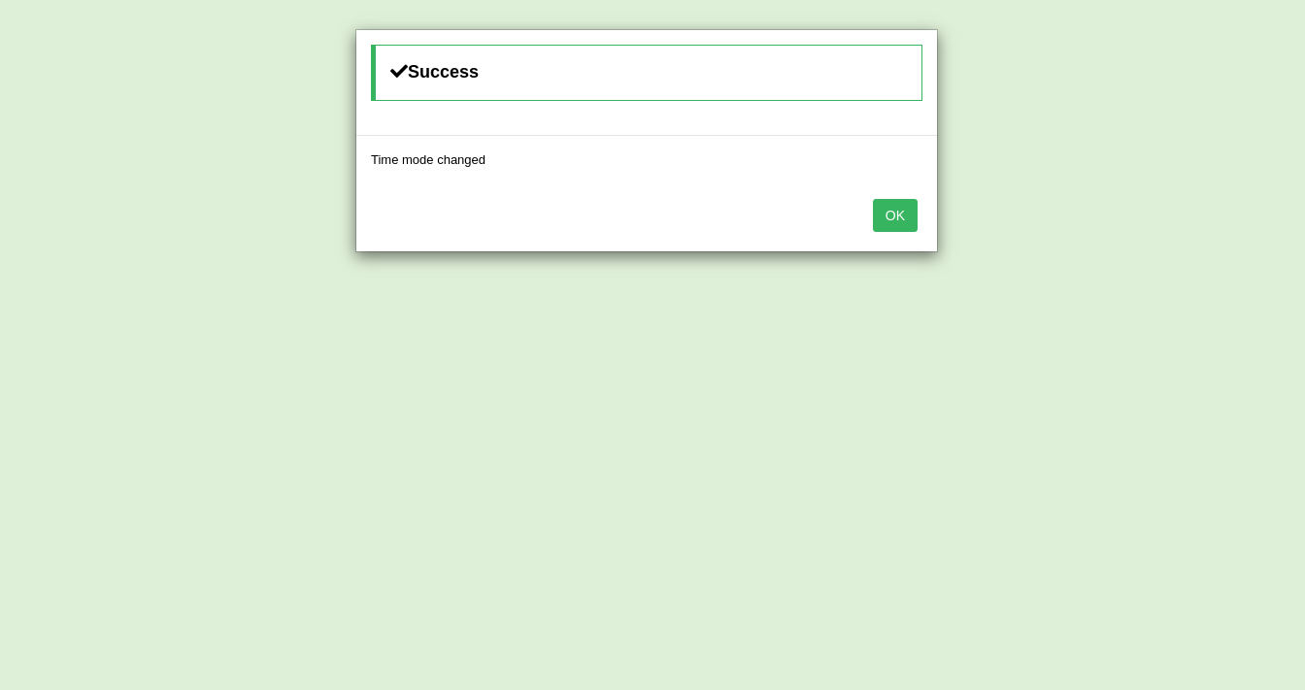
click at [887, 225] on button "OK" at bounding box center [895, 215] width 45 height 33
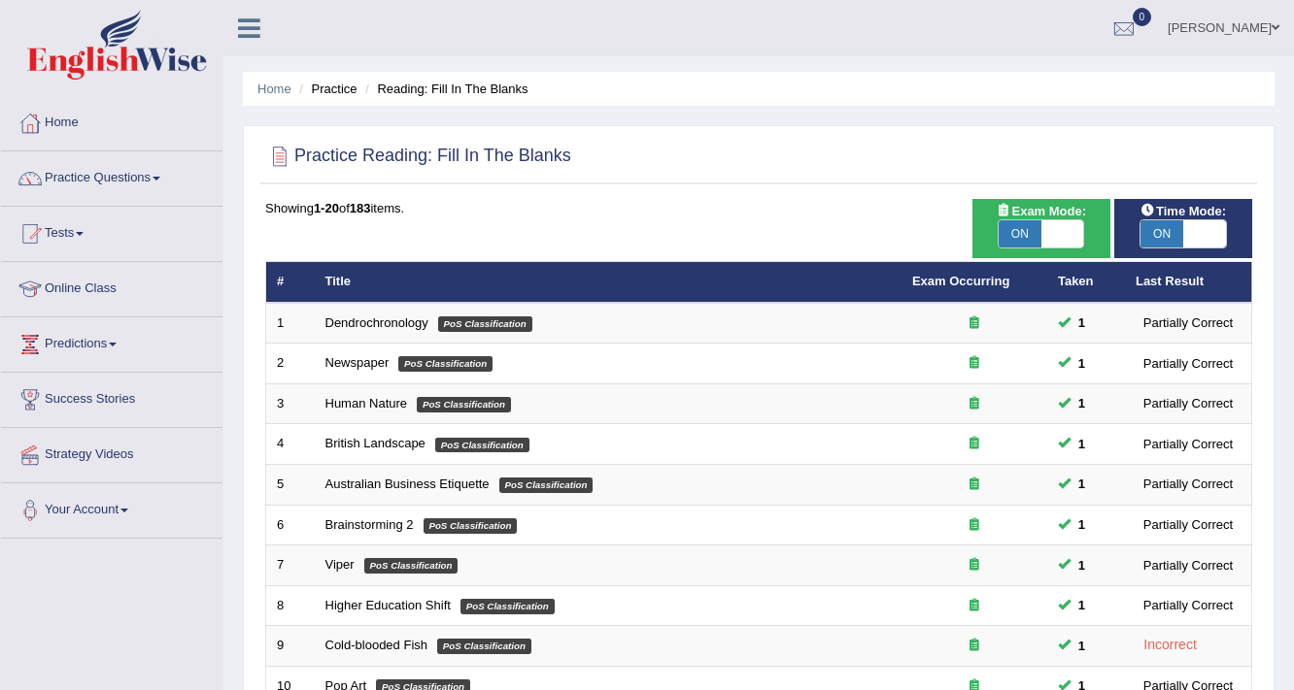
click at [1022, 229] on span "ON" at bounding box center [1019, 233] width 43 height 27
checkbox input "false"
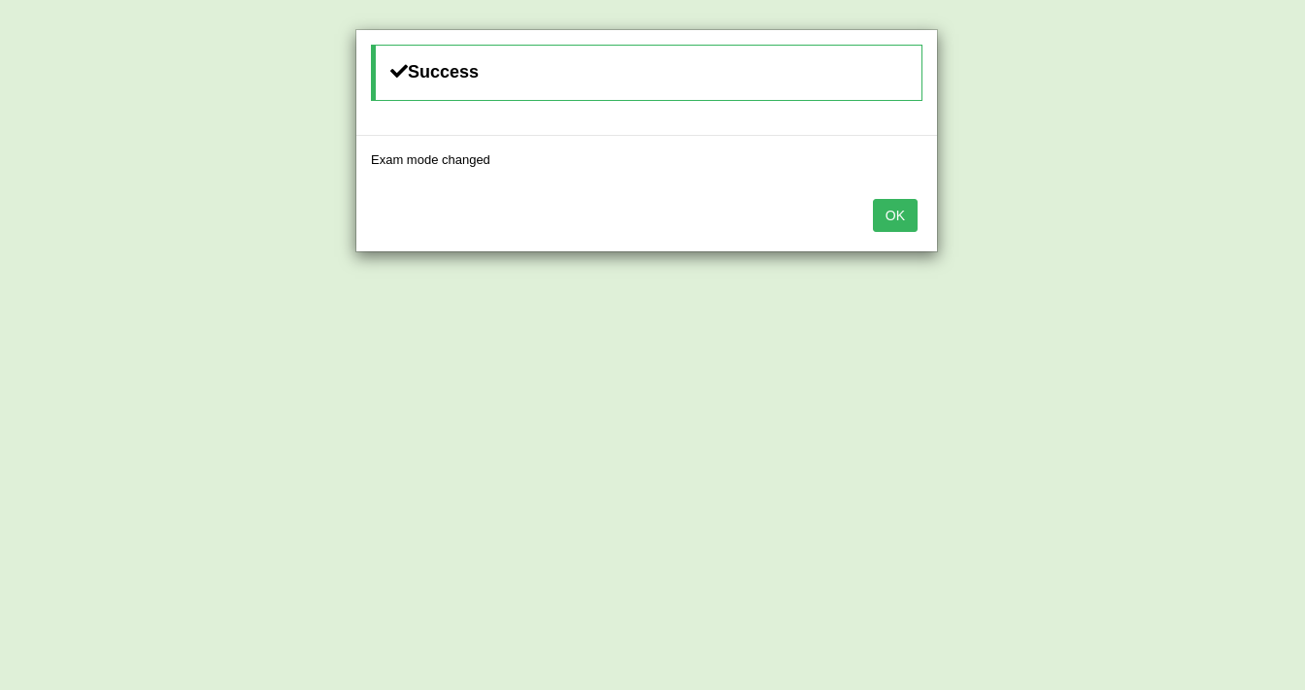
click at [892, 215] on button "OK" at bounding box center [895, 215] width 45 height 33
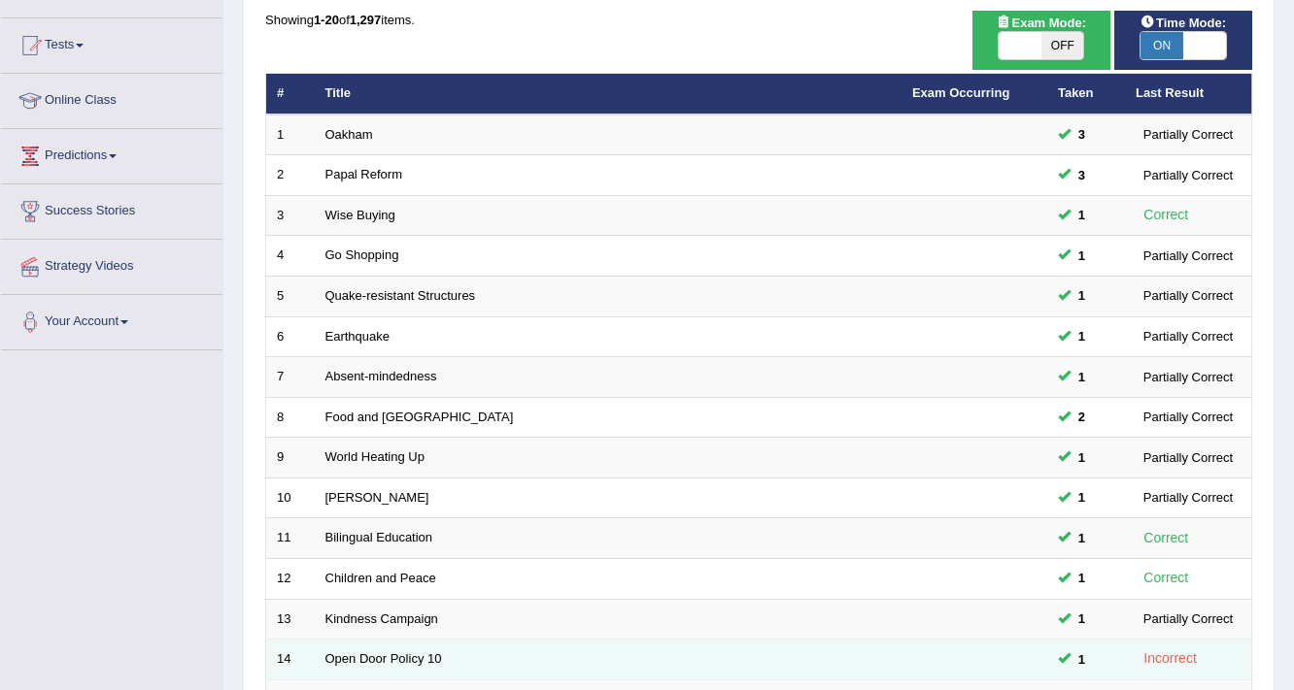
scroll to position [434, 0]
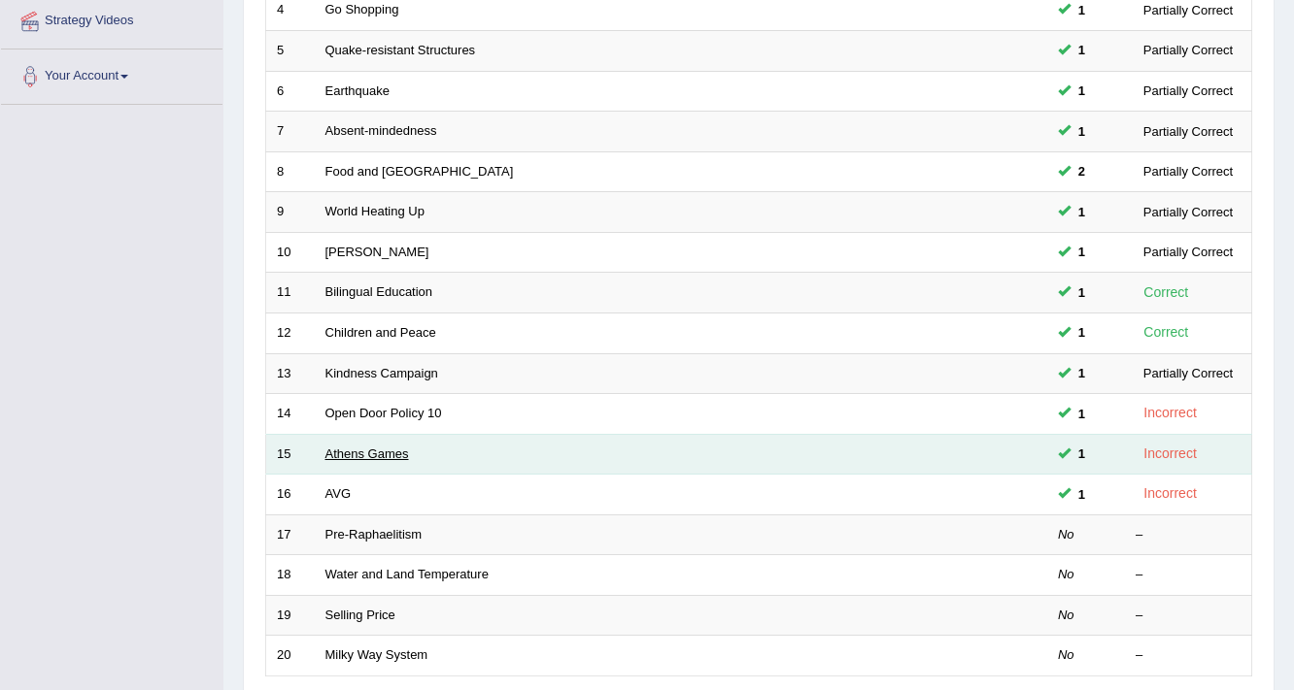
click at [368, 454] on link "Athens Games" at bounding box center [367, 454] width 84 height 15
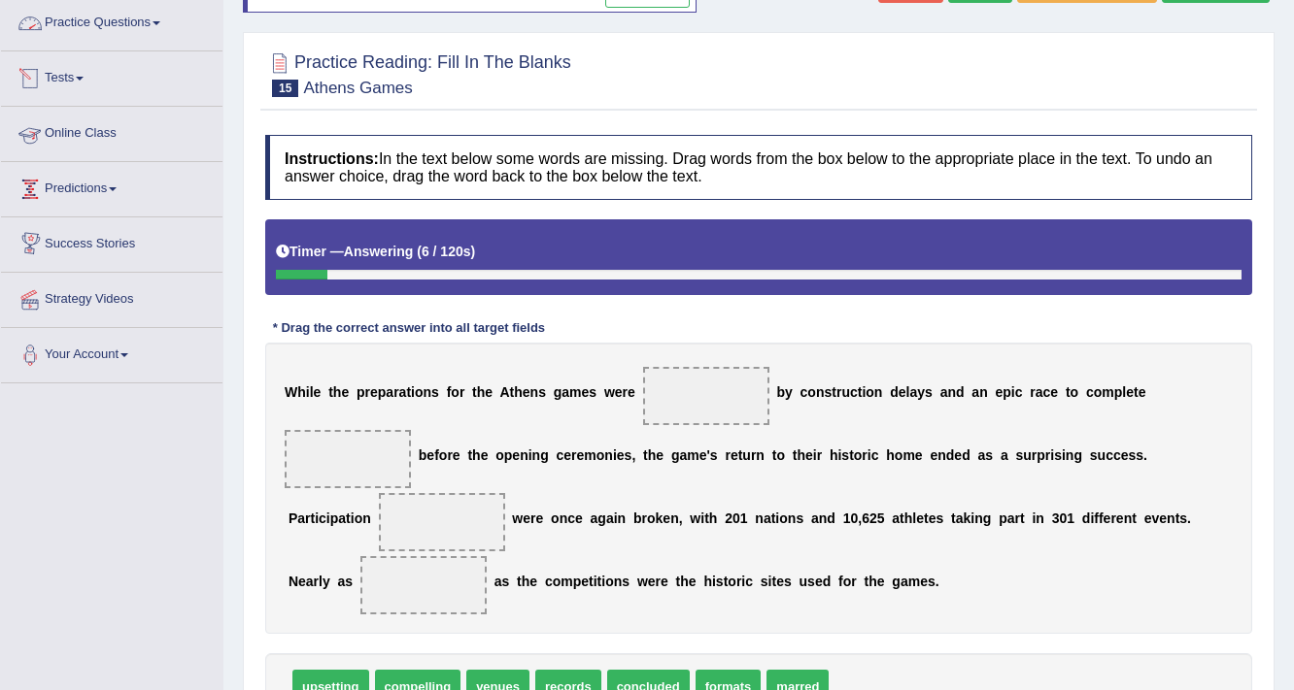
click at [145, 30] on link "Practice Questions" at bounding box center [111, 20] width 221 height 49
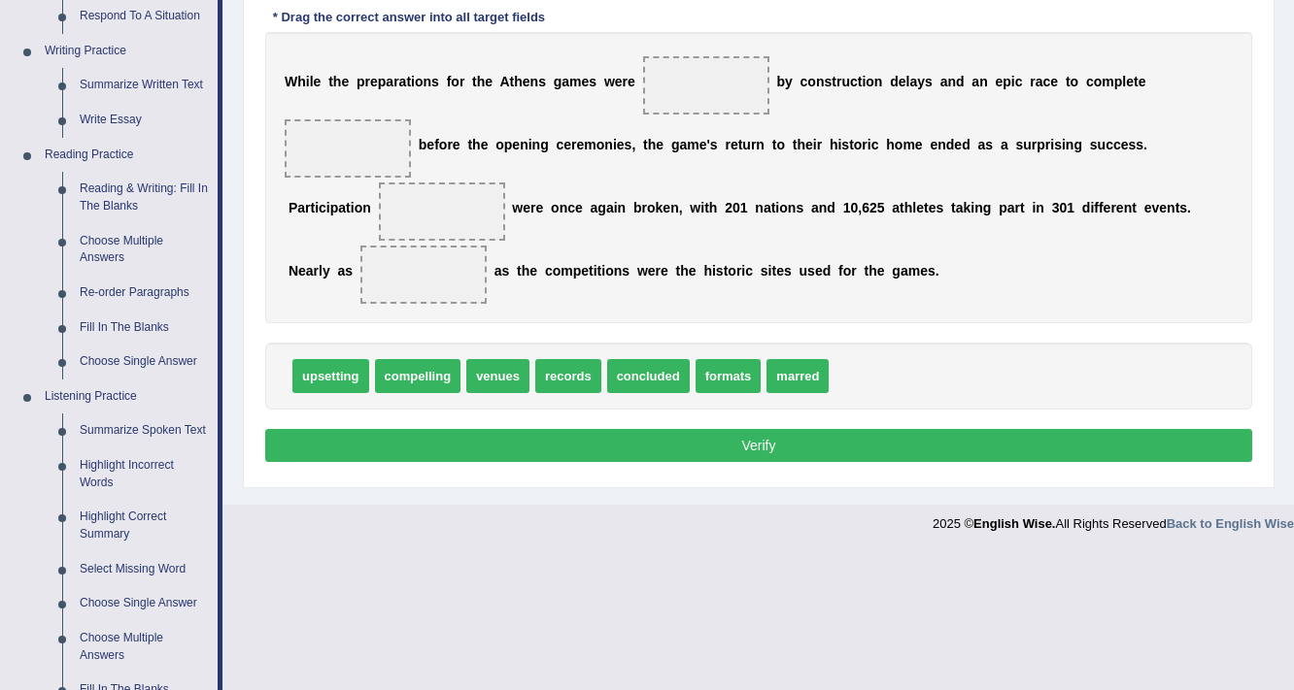
scroll to position [885, 0]
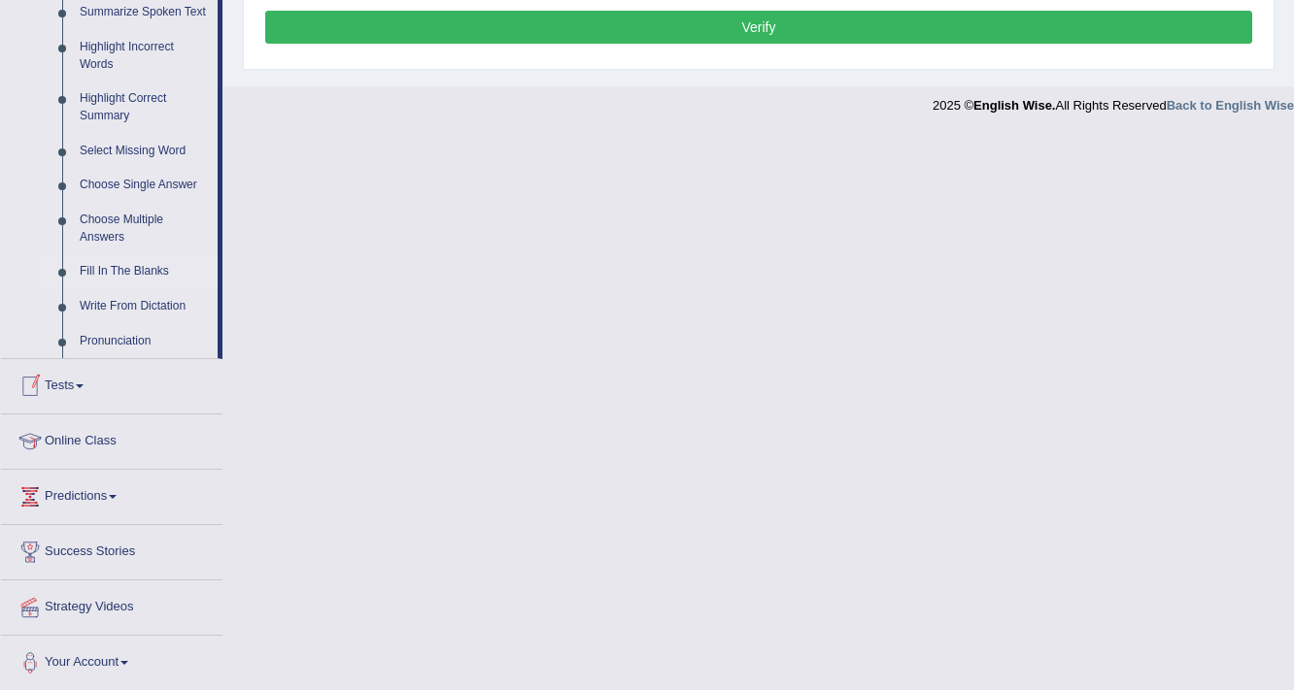
click at [110, 267] on link "Fill In The Blanks" at bounding box center [144, 271] width 147 height 35
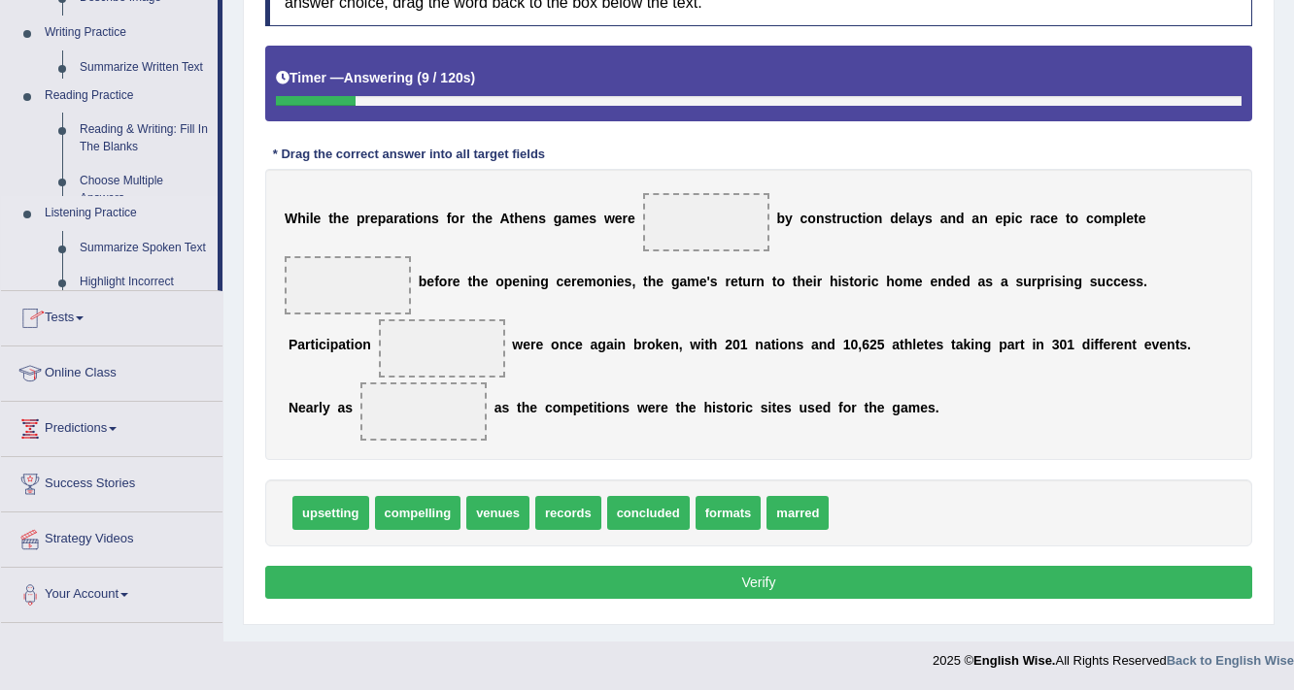
scroll to position [329, 0]
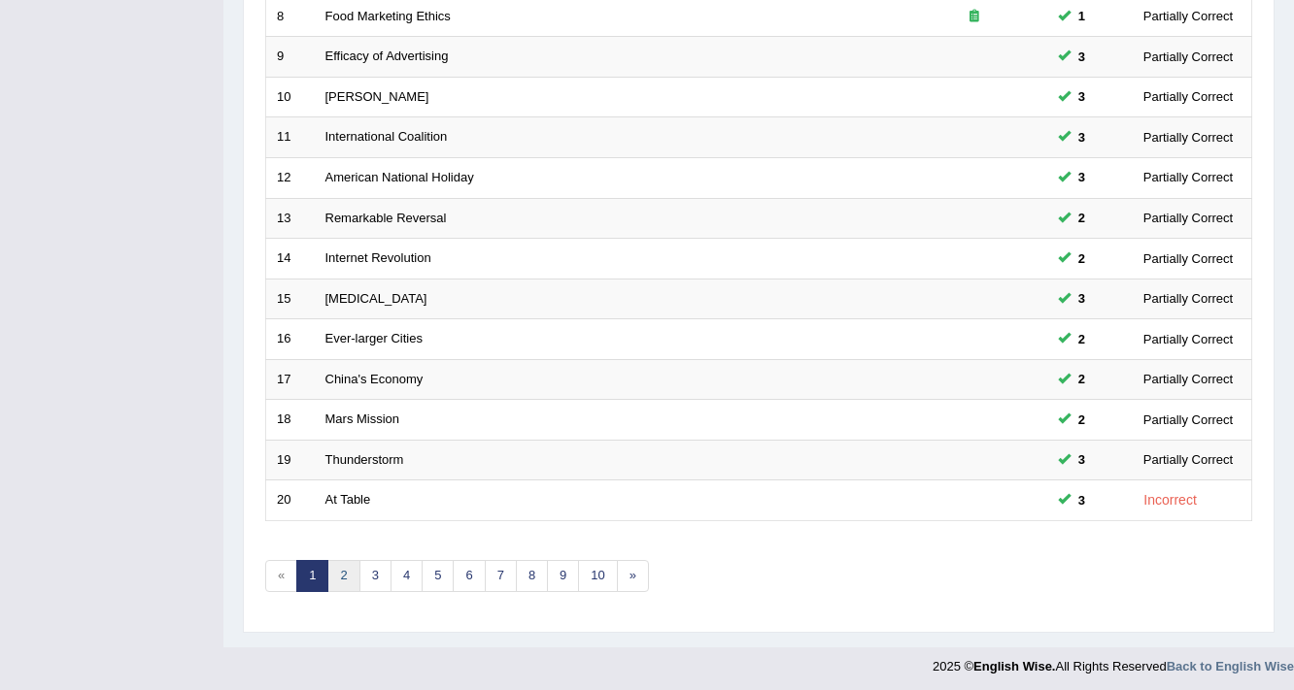
click at [344, 573] on link "2" at bounding box center [343, 576] width 32 height 32
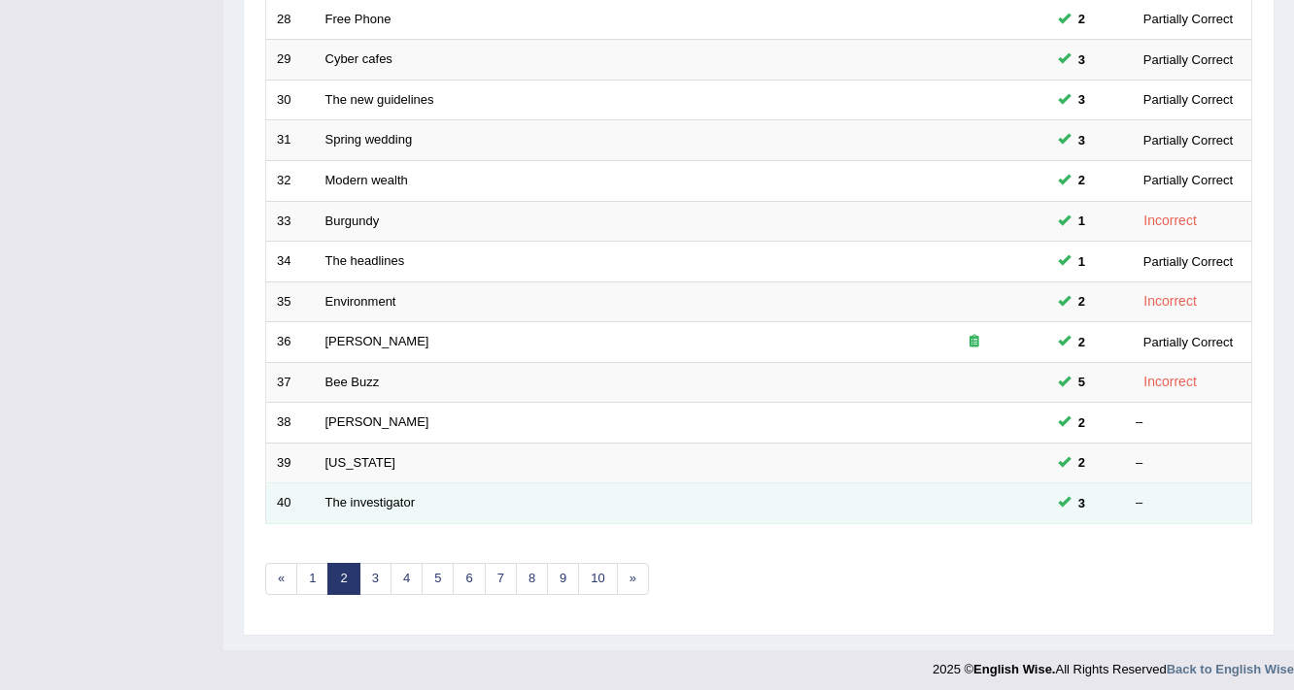
scroll to position [589, 0]
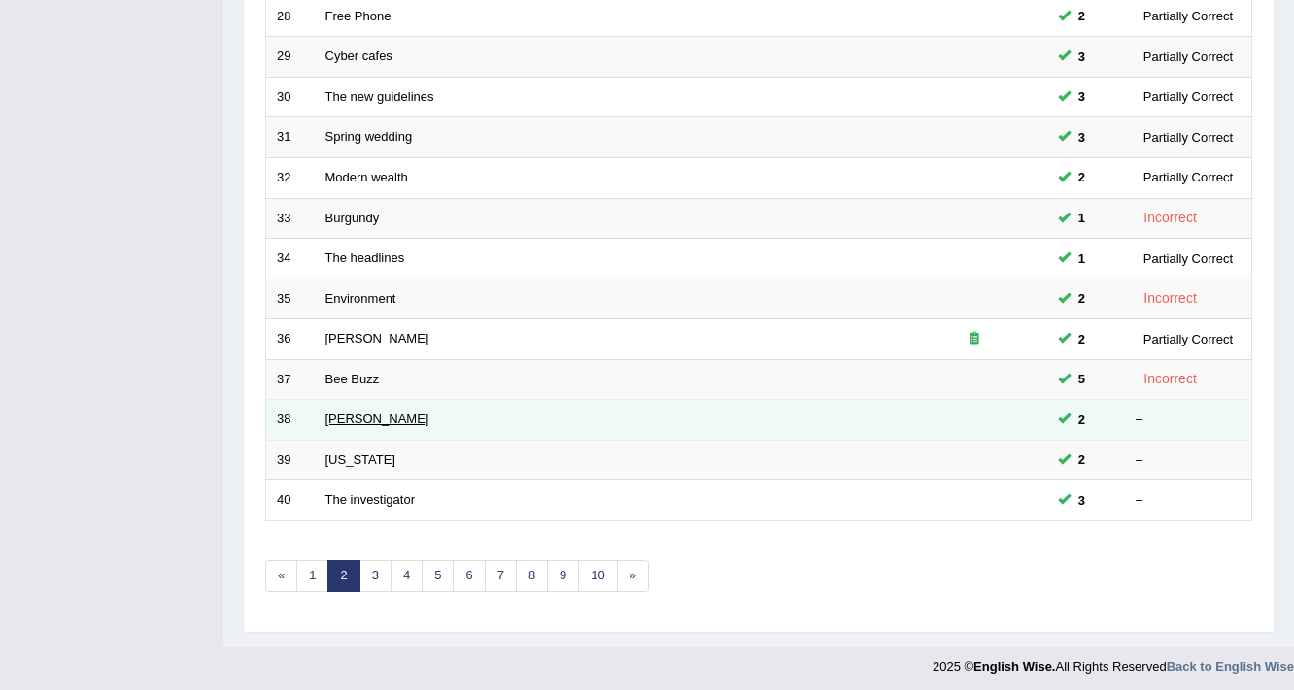
click at [326, 420] on link "[PERSON_NAME]" at bounding box center [377, 419] width 104 height 15
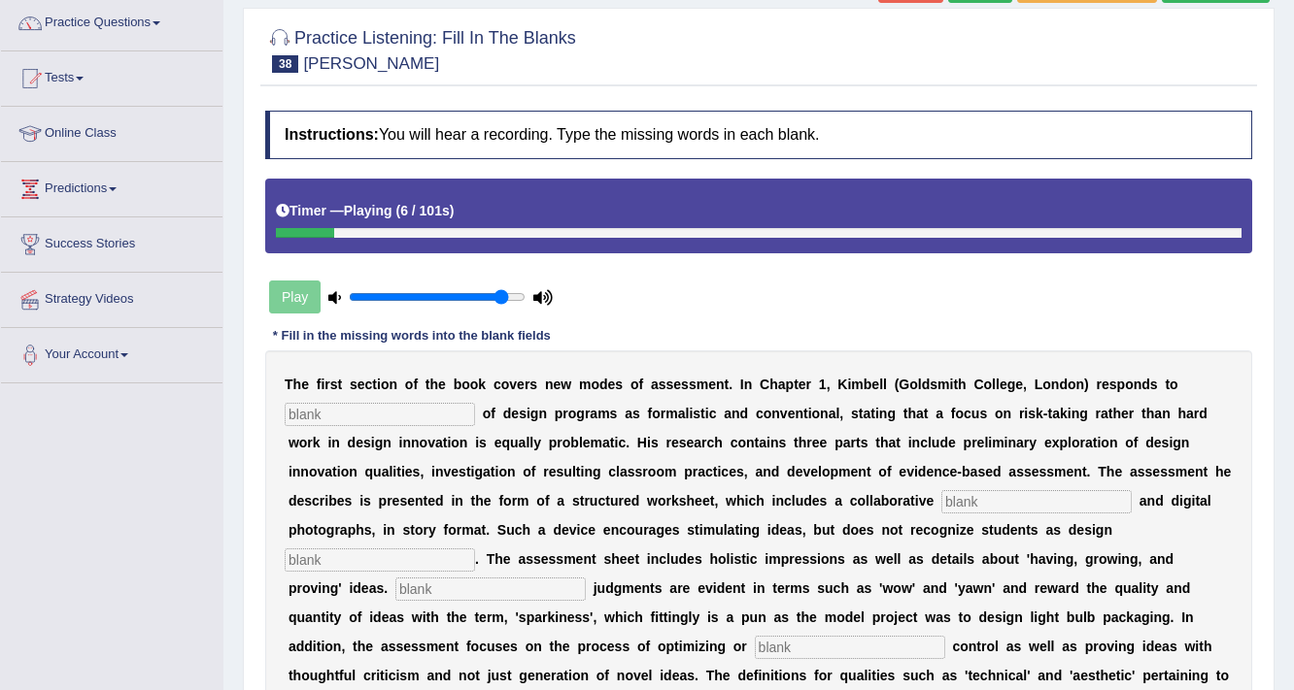
type input "0.9"
click at [501, 294] on input "range" at bounding box center [437, 297] width 177 height 16
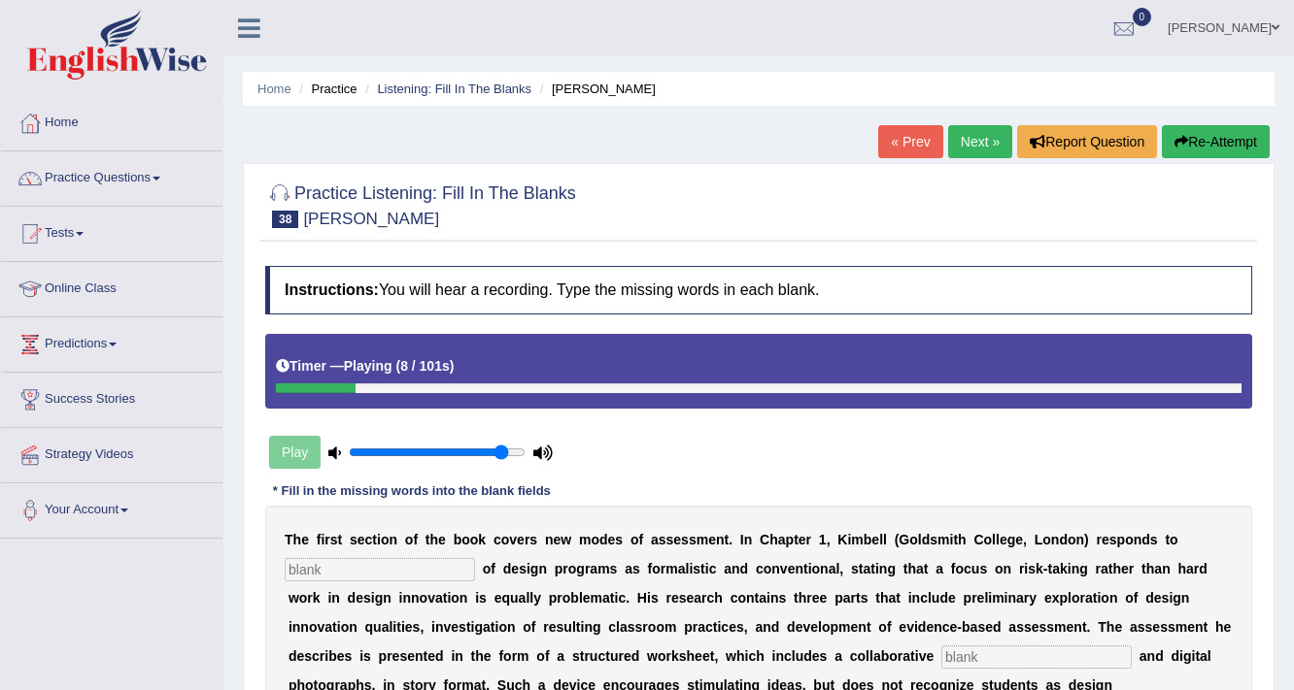
click at [1224, 143] on button "Re-Attempt" at bounding box center [1216, 141] width 108 height 33
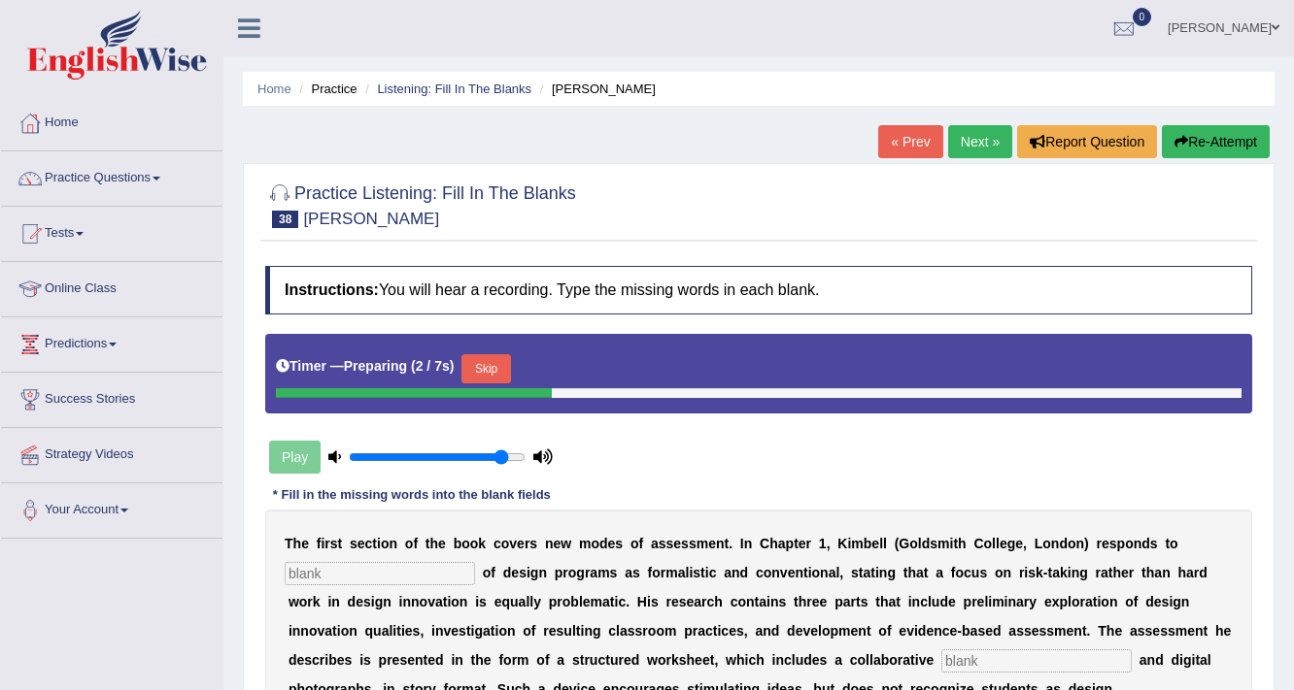
click at [500, 363] on button "Skip" at bounding box center [485, 368] width 49 height 29
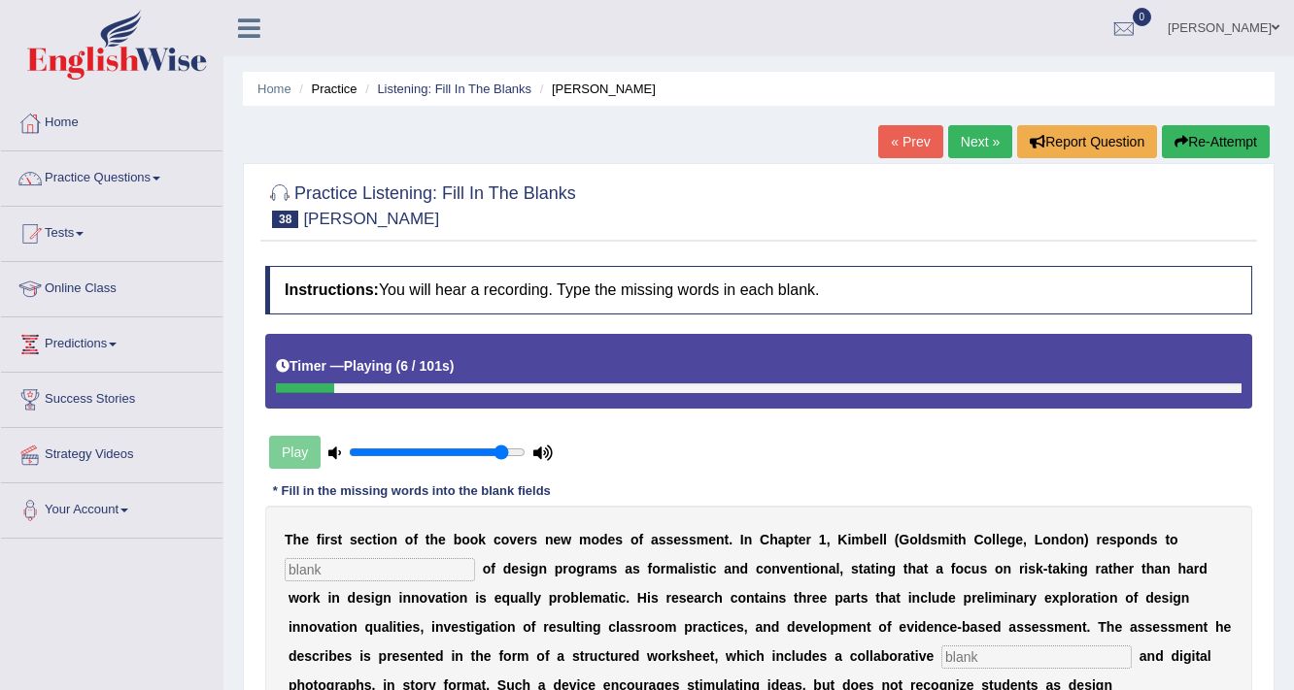
click at [975, 147] on link "Next »" at bounding box center [980, 141] width 64 height 33
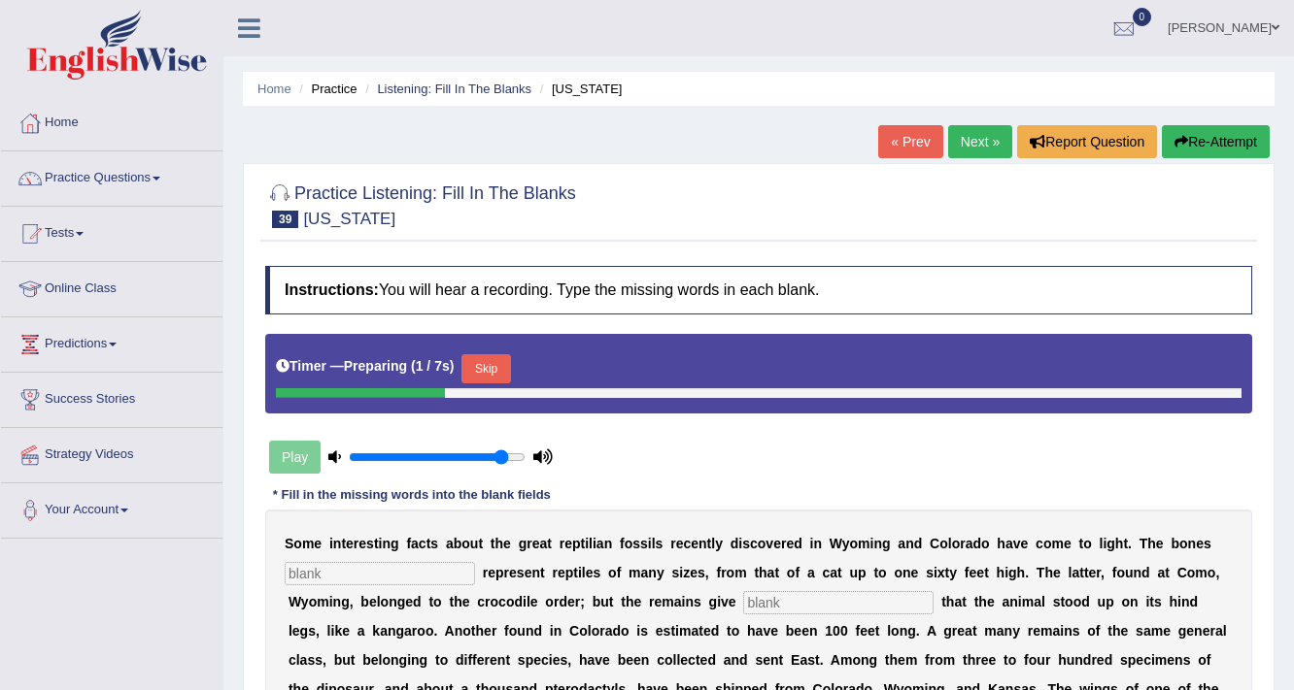
click at [500, 364] on button "Skip" at bounding box center [485, 368] width 49 height 29
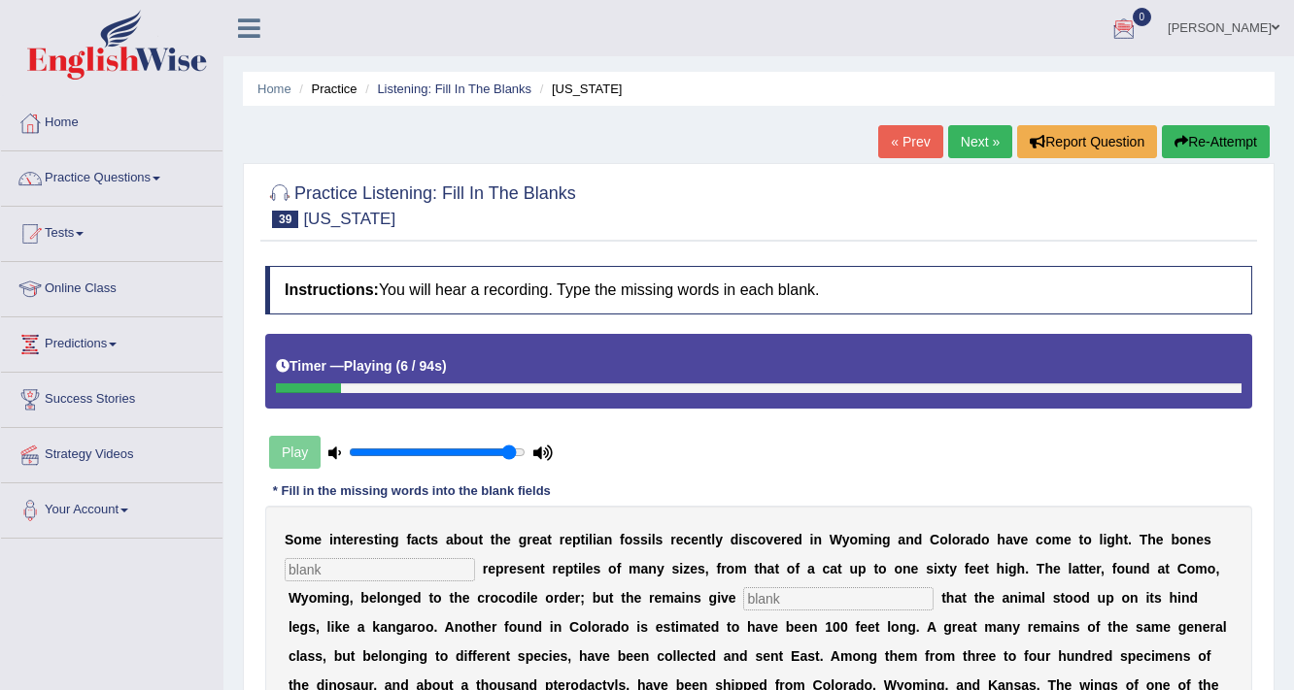
type input "0.95"
click at [509, 457] on input "range" at bounding box center [437, 453] width 177 height 16
click at [1032, 202] on div at bounding box center [758, 204] width 987 height 59
click at [1153, 18] on link "0" at bounding box center [1124, 25] width 58 height 51
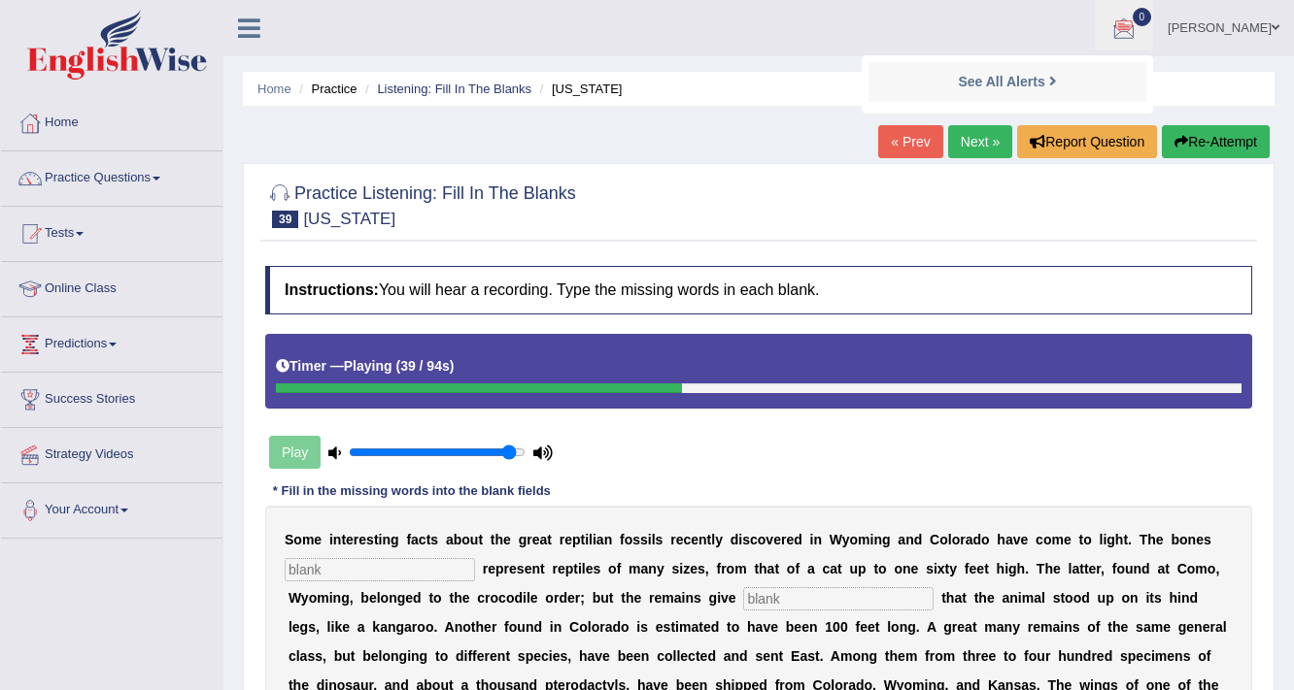
click at [1245, 27] on link "naimo" at bounding box center [1223, 25] width 141 height 51
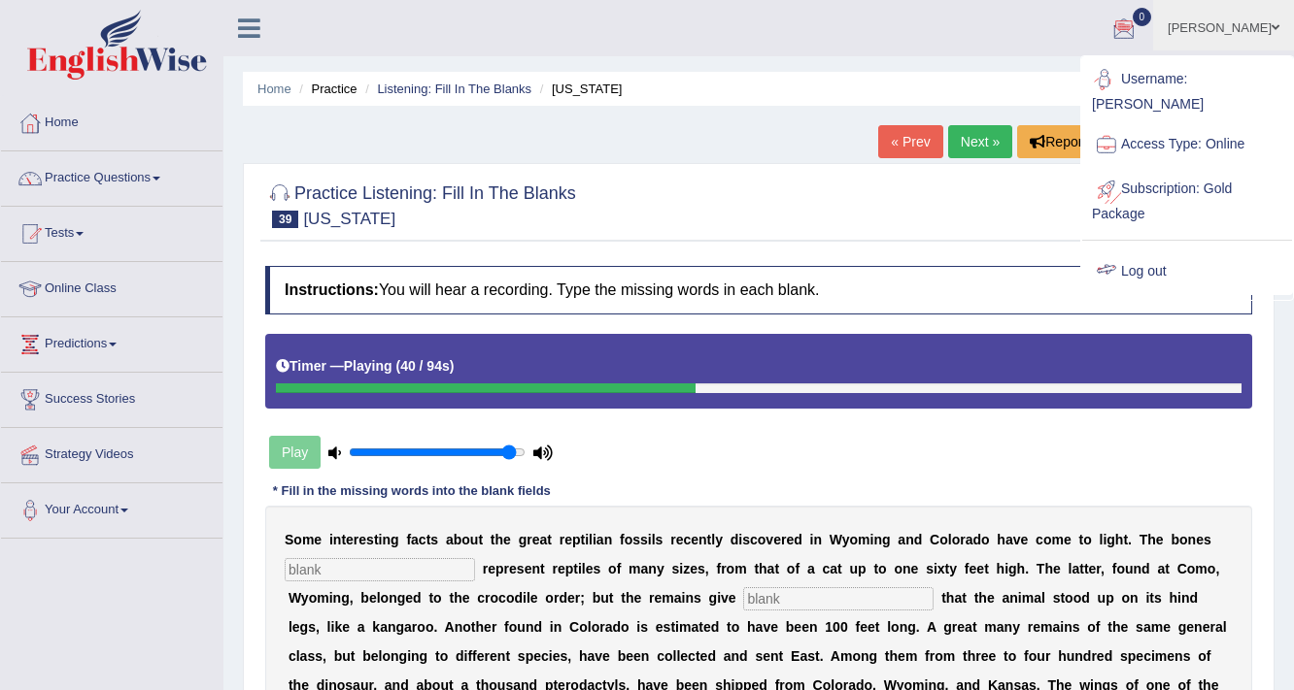
click at [1134, 250] on link "Log out" at bounding box center [1187, 272] width 210 height 45
